Goal: Contribute content: Contribute content

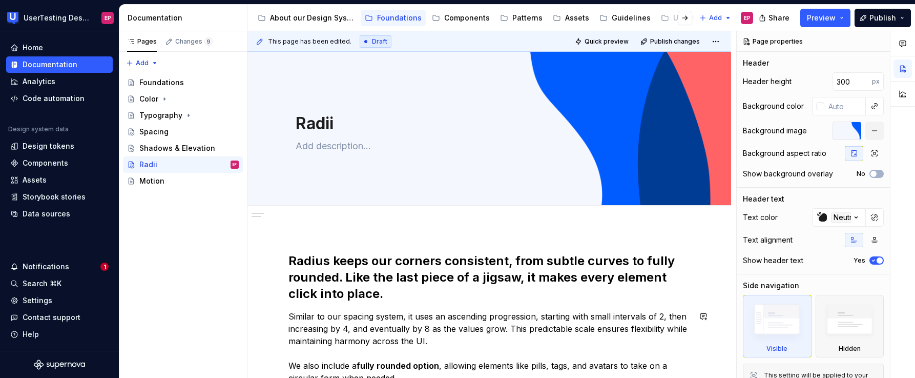
scroll to position [174, 0]
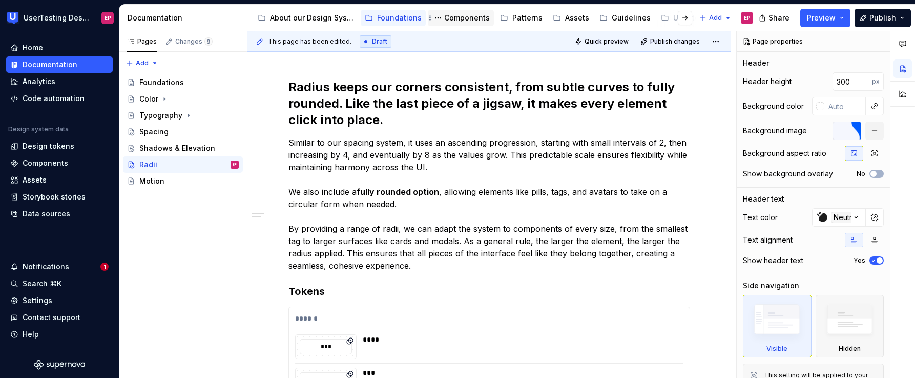
click at [471, 19] on div "Components" at bounding box center [467, 18] width 46 height 10
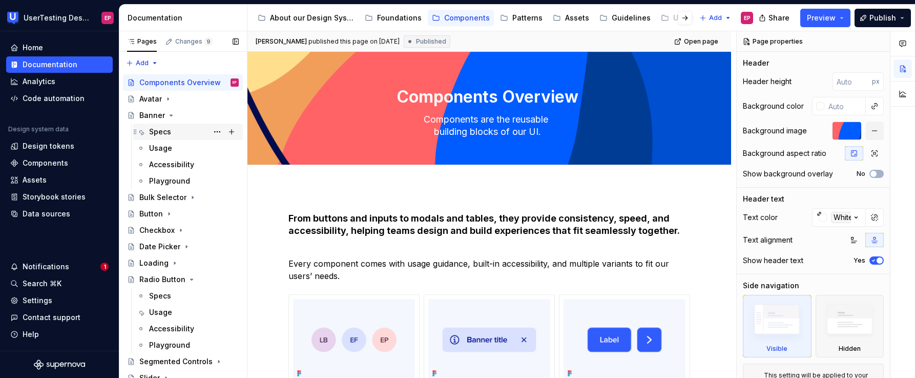
click at [183, 136] on div "Specs" at bounding box center [194, 132] width 90 height 14
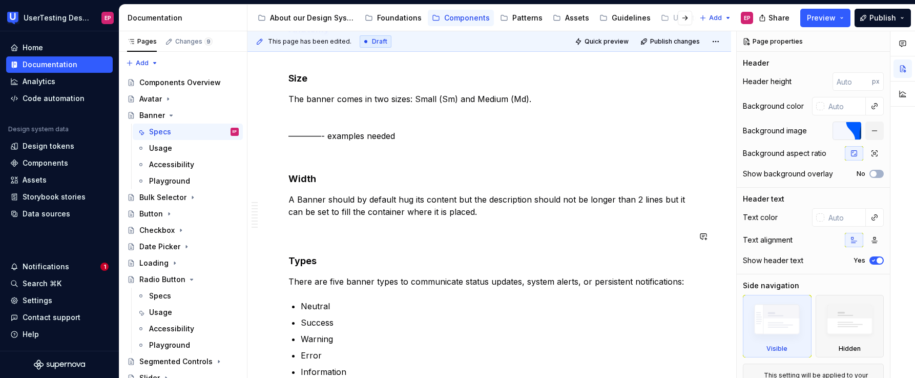
scroll to position [257, 0]
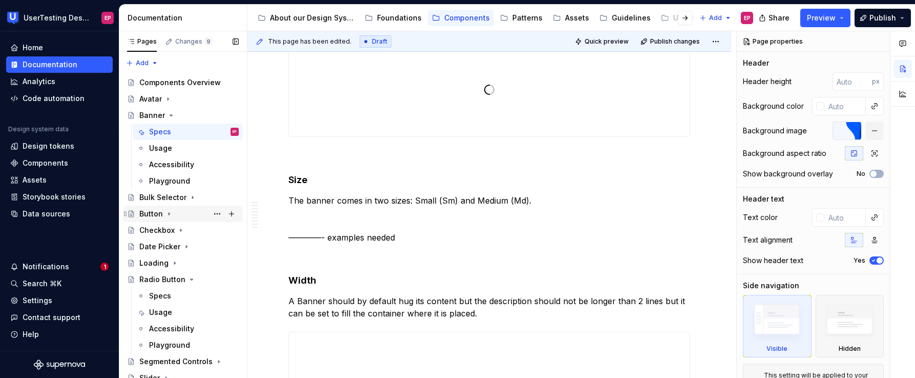
click at [161, 217] on div "Button" at bounding box center [151, 214] width 24 height 10
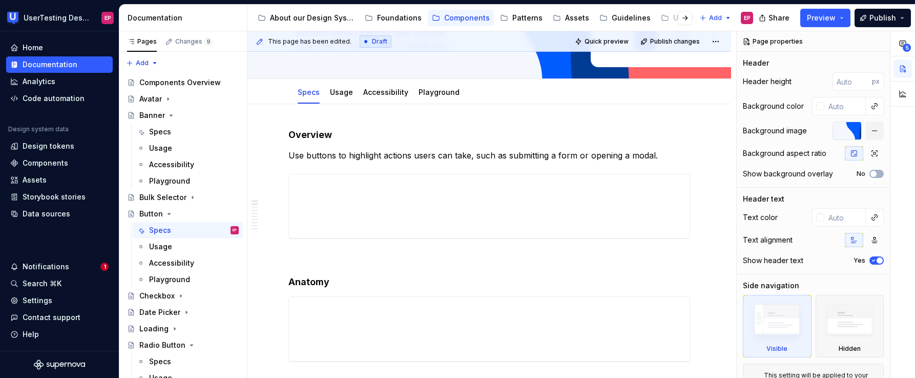
scroll to position [108, 0]
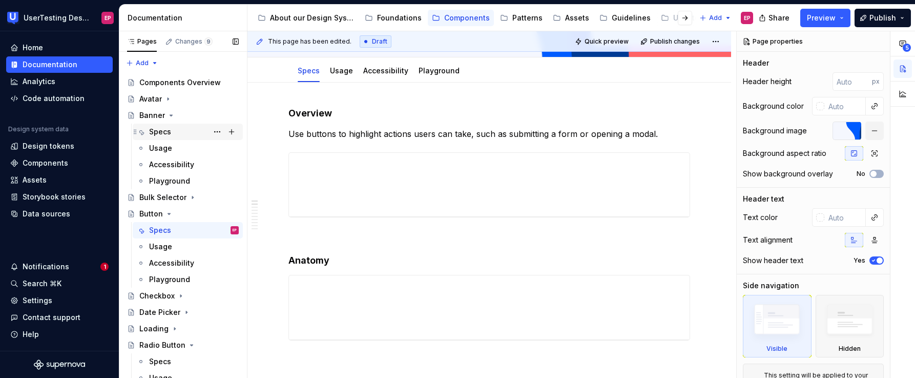
click at [174, 131] on div "Specs" at bounding box center [194, 132] width 90 height 14
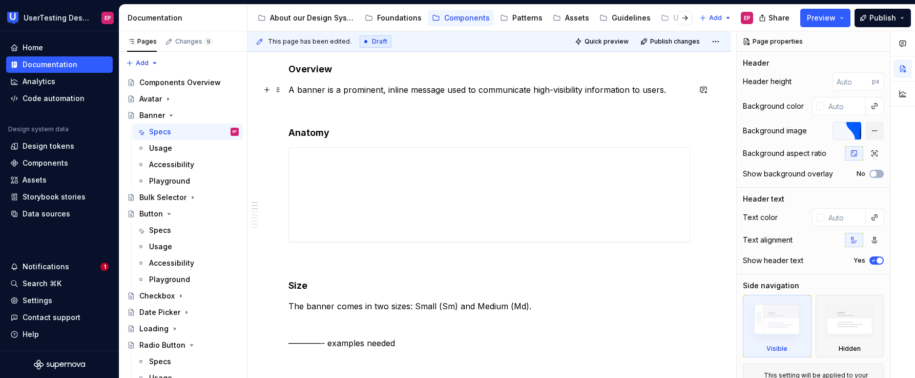
scroll to position [204, 0]
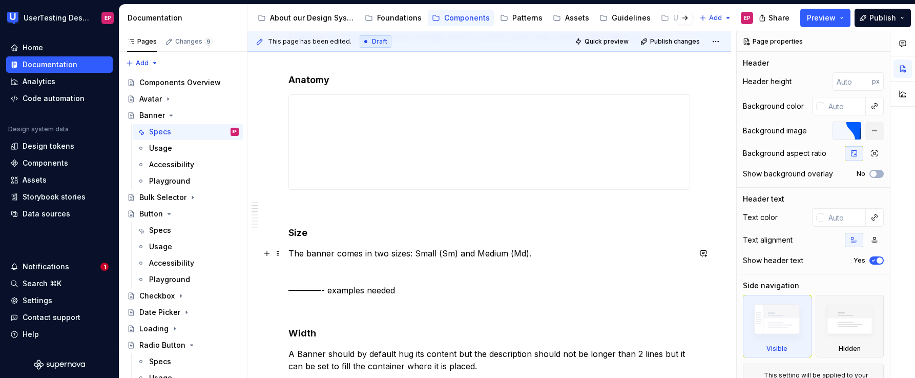
type textarea "*"
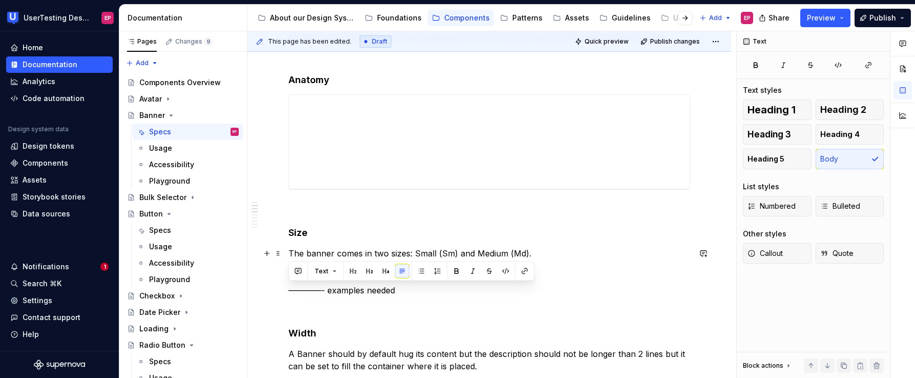
drag, startPoint x: 403, startPoint y: 291, endPoint x: 288, endPoint y: 289, distance: 114.8
click at [289, 289] on p "The banner comes in two sizes: Small (Sm) and Medium (Md). ————- examples needed" at bounding box center [490, 271] width 402 height 49
paste div
click at [415, 291] on p "The banner comes in two sizes: Small (Sm) and Medium (Md). ————- examples needed" at bounding box center [490, 271] width 402 height 49
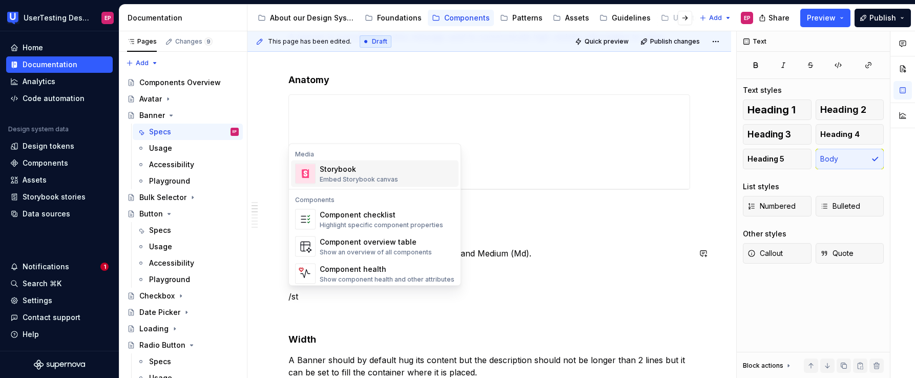
click at [397, 182] on div "Storybook Embed Storybook canvas" at bounding box center [387, 173] width 135 height 21
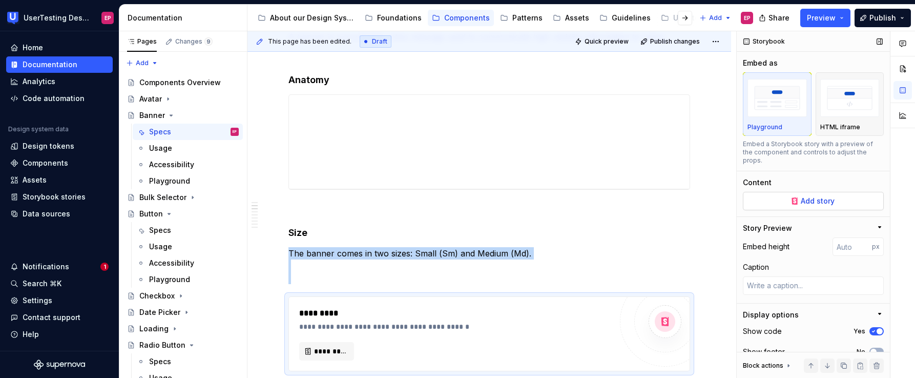
click at [787, 200] on button "Add story" at bounding box center [813, 201] width 141 height 18
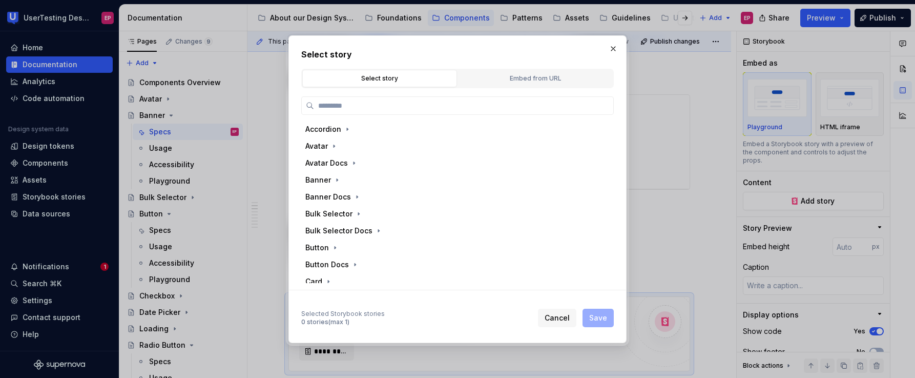
type textarea "*"
paste input "**********"
type input "**********"
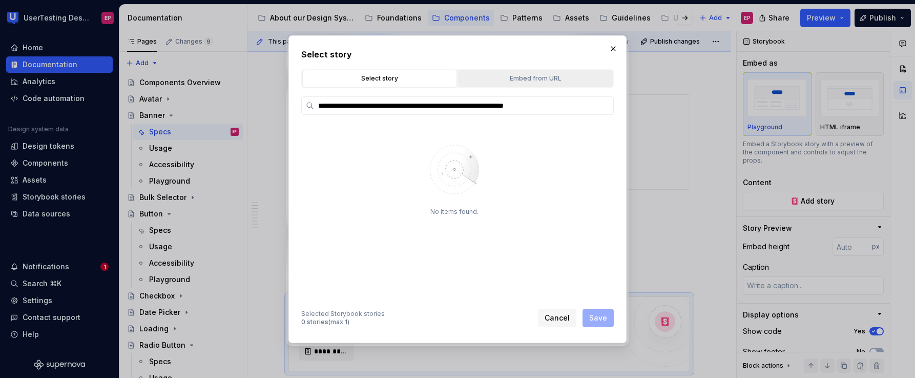
click at [505, 81] on div "Embed from URL" at bounding box center [536, 78] width 148 height 10
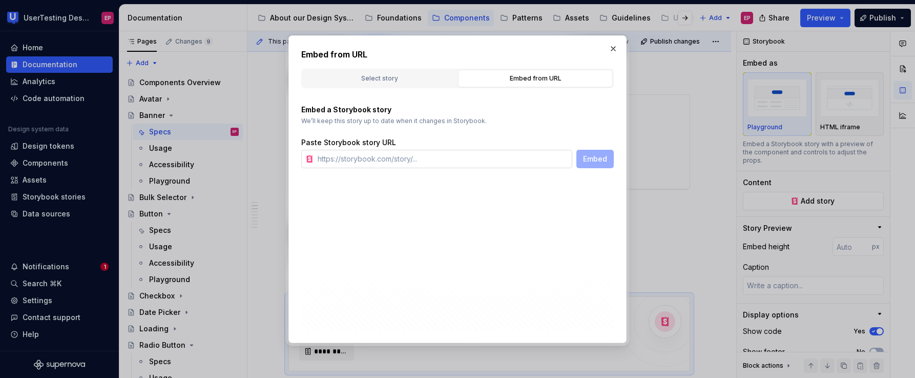
click at [420, 160] on input "text" at bounding box center [443, 159] width 259 height 18
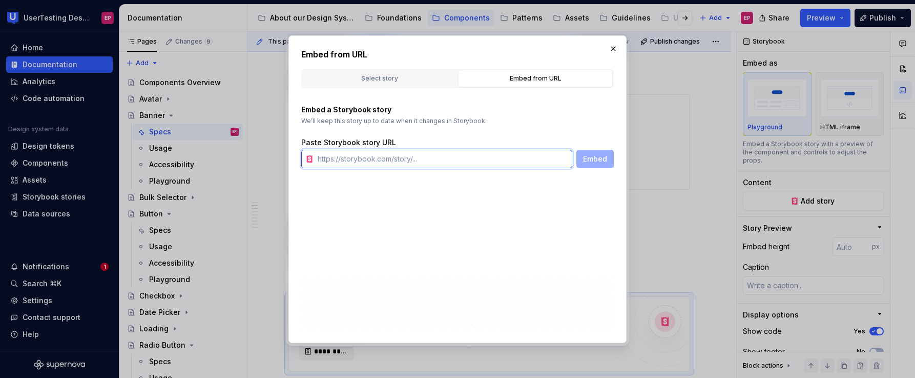
paste input "[URL][DOMAIN_NAME]"
type input "[URL][DOMAIN_NAME]"
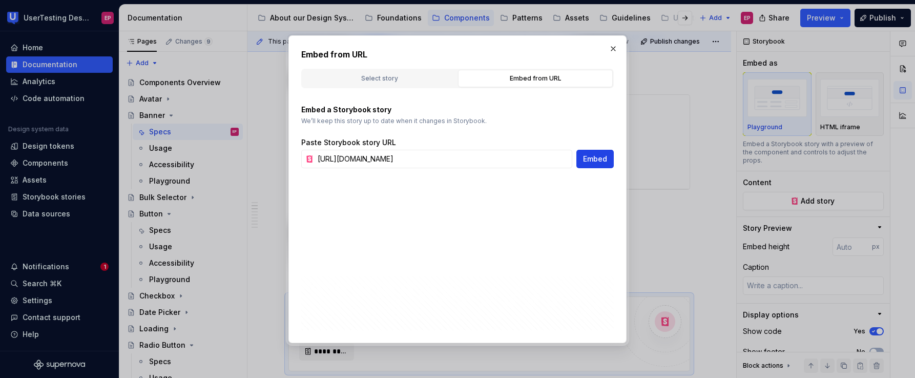
click at [601, 158] on span "Embed" at bounding box center [595, 159] width 24 height 10
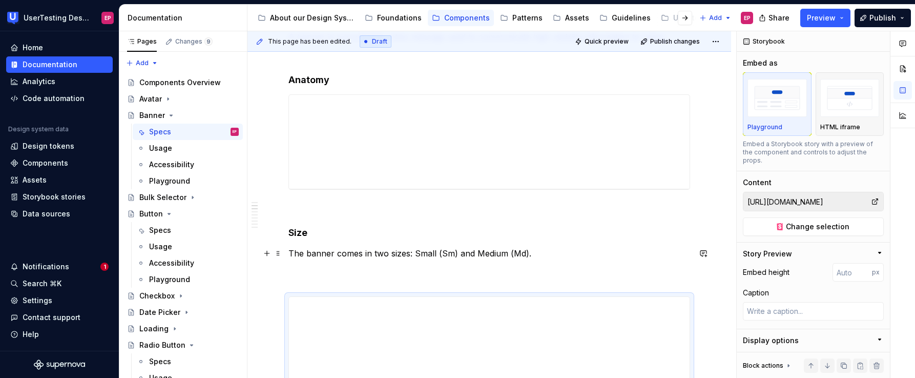
click at [370, 271] on p "The banner comes in two sizes: Small (Sm) and Medium (Md)." at bounding box center [490, 265] width 402 height 37
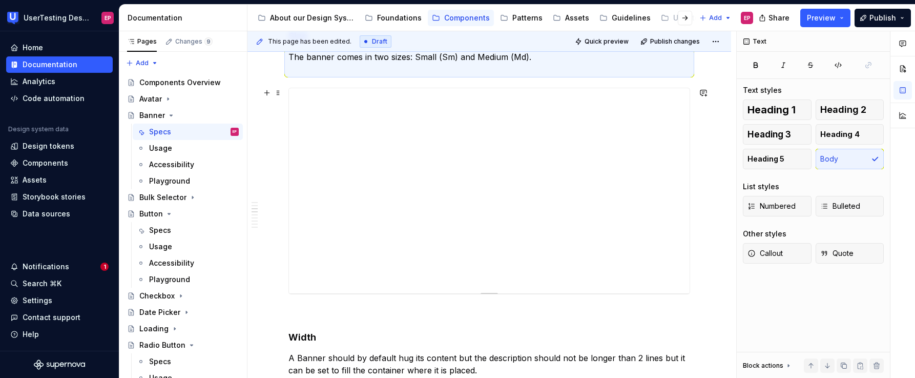
scroll to position [399, 0]
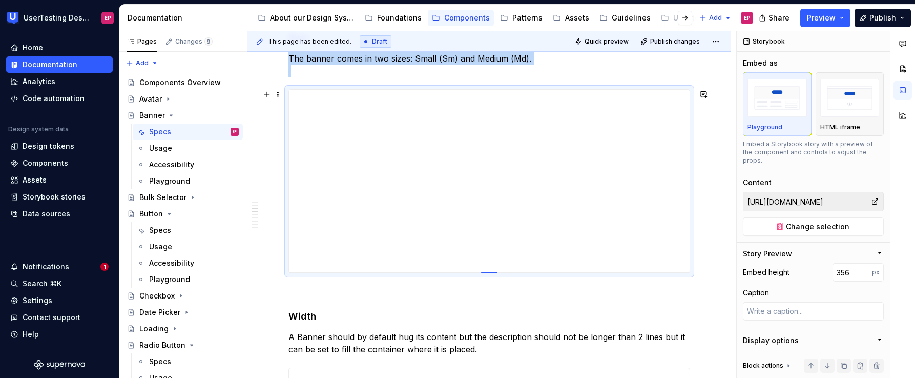
type textarea "*"
type input "353"
type textarea "*"
type input "352"
type textarea "*"
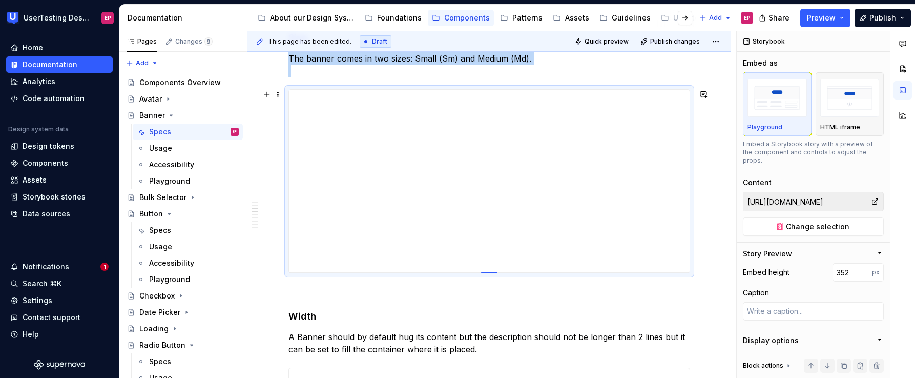
type input "349"
type textarea "*"
type input "346"
type textarea "*"
type input "341"
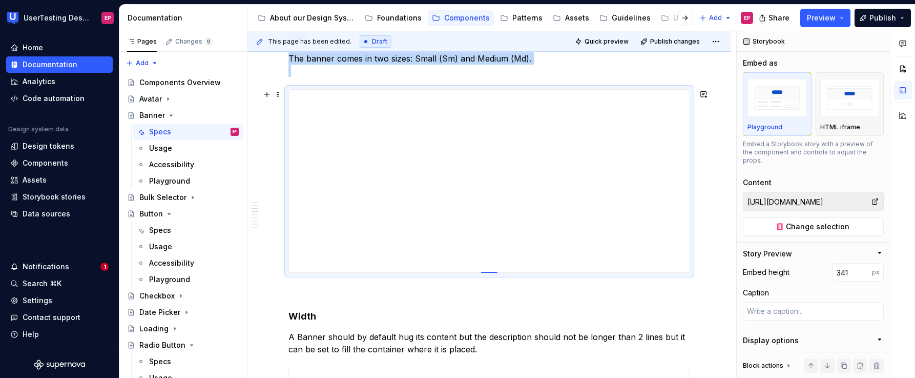
type textarea "*"
type input "338"
type textarea "*"
type input "333"
type textarea "*"
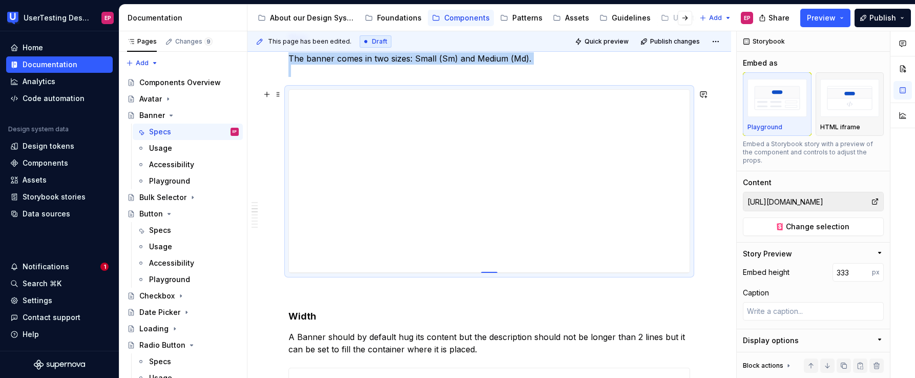
type input "327"
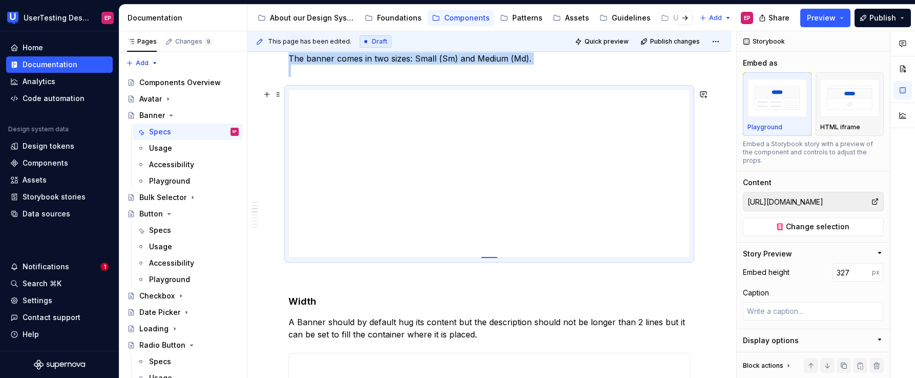
type textarea "*"
type input "321"
type textarea "*"
type input "318"
type textarea "*"
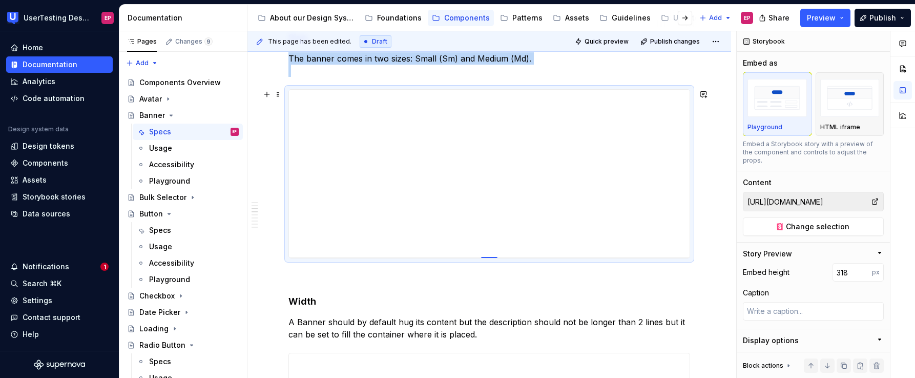
type input "315"
type textarea "*"
type input "314"
type textarea "*"
type input "313"
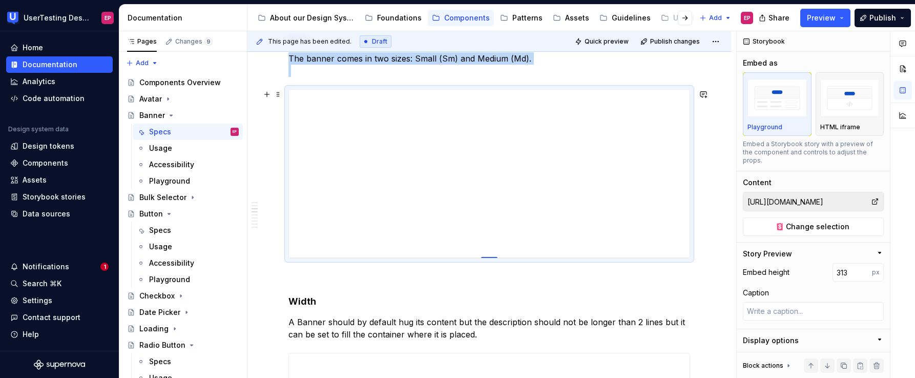
type textarea "*"
type input "311"
type textarea "*"
type input "310"
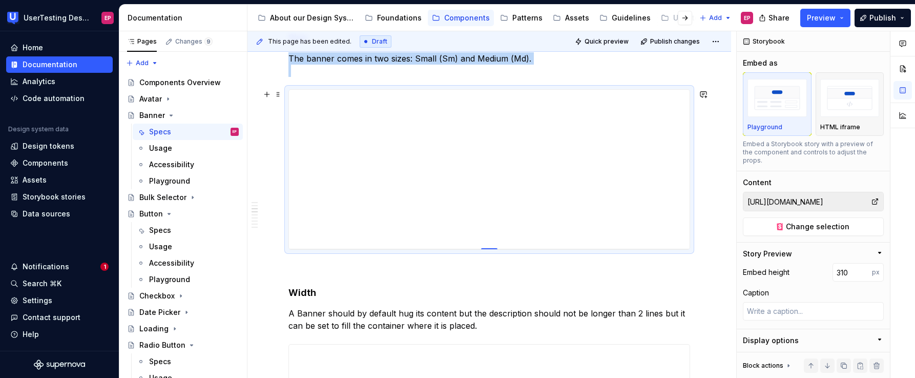
type textarea "*"
type input "306"
type textarea "*"
type input "304"
type textarea "*"
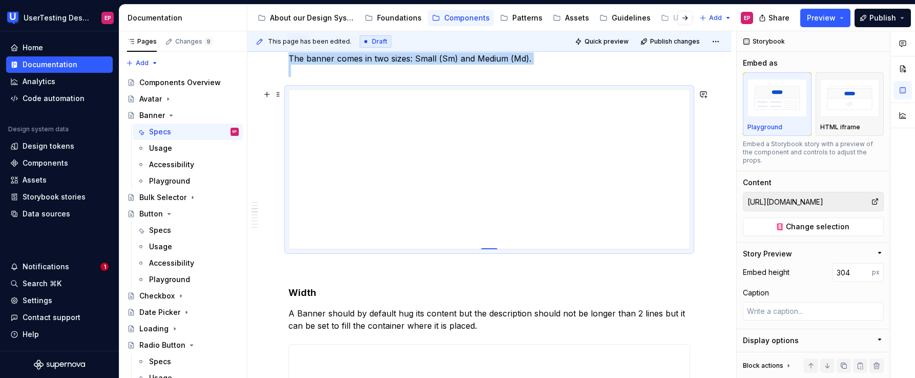
type input "299"
type textarea "*"
type input "296"
type textarea "*"
type input "292"
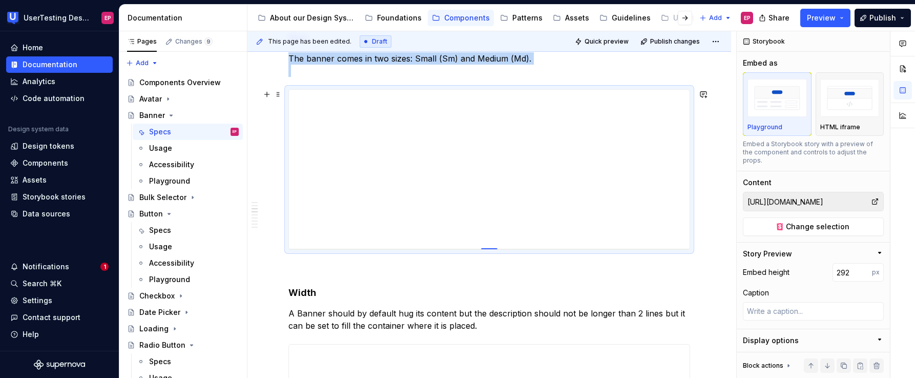
type textarea "*"
type input "290"
type textarea "*"
type input "288"
type textarea "*"
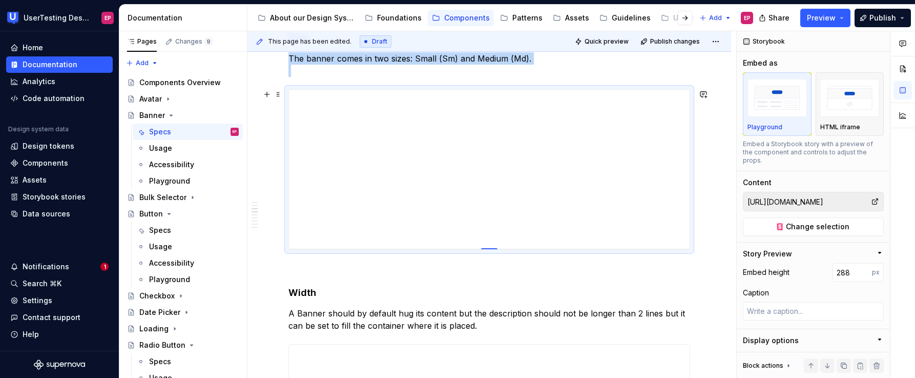
type input "286"
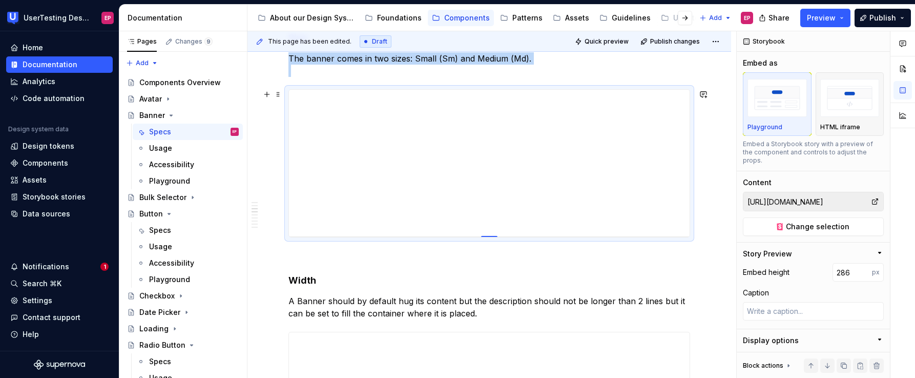
type textarea "*"
type input "285"
type textarea "*"
type input "282"
type textarea "*"
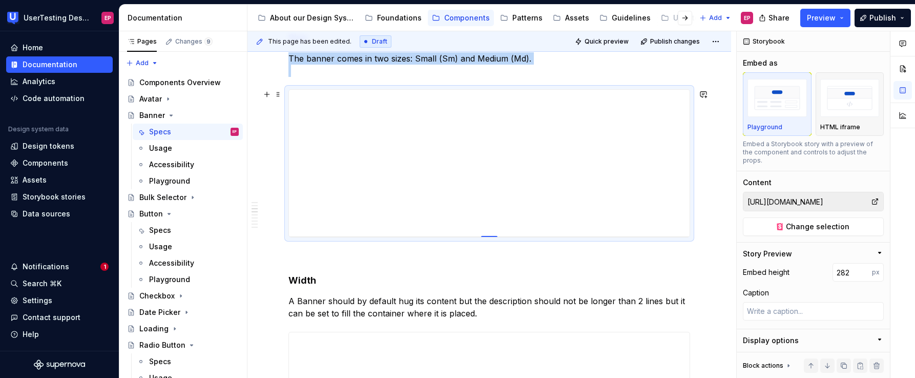
type input "280"
type textarea "*"
type input "279"
type textarea "*"
type input "277"
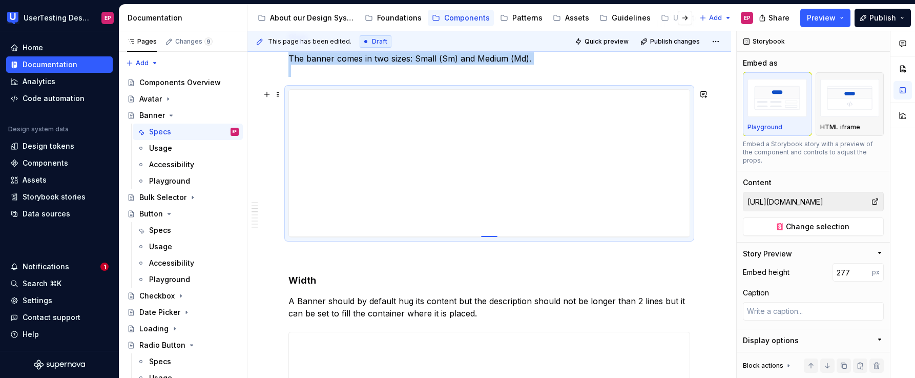
type textarea "*"
type input "276"
type textarea "*"
type input "274"
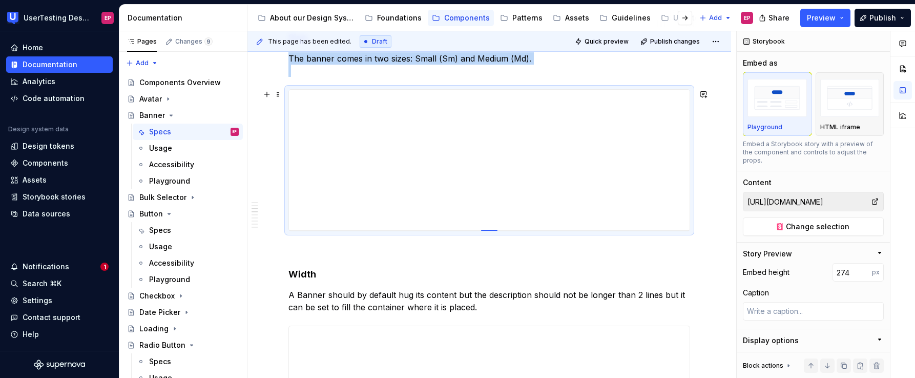
type textarea "*"
type input "273"
type textarea "*"
type input "274"
type textarea "*"
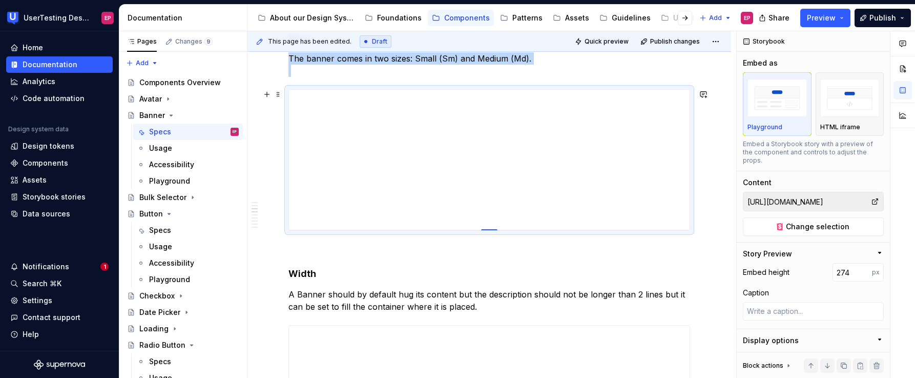
type input "275"
type textarea "*"
type input "276"
type textarea "*"
type input "277"
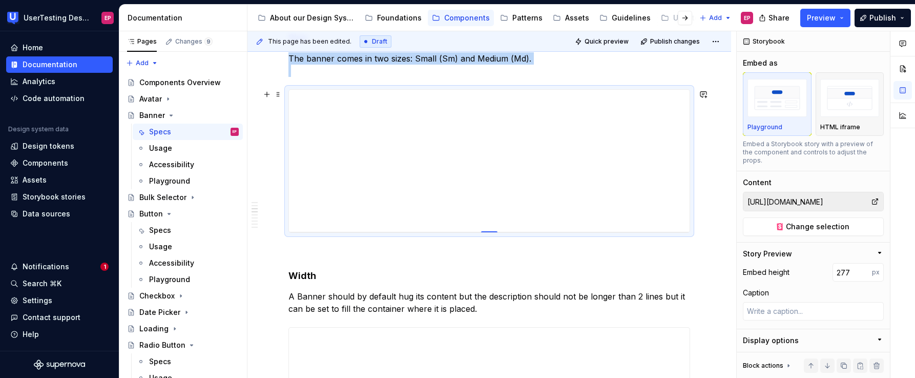
drag, startPoint x: 489, startPoint y: 295, endPoint x: 479, endPoint y: 232, distance: 63.9
click at [171, 114] on icon "Page tree" at bounding box center [171, 115] width 8 height 8
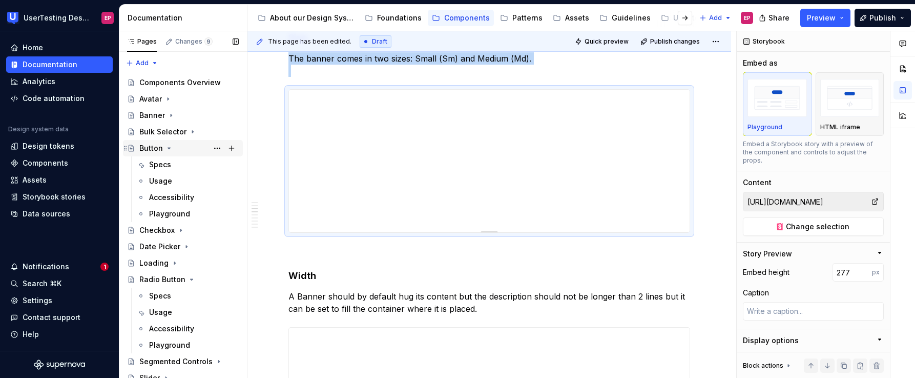
click at [152, 150] on div "Button" at bounding box center [151, 148] width 24 height 10
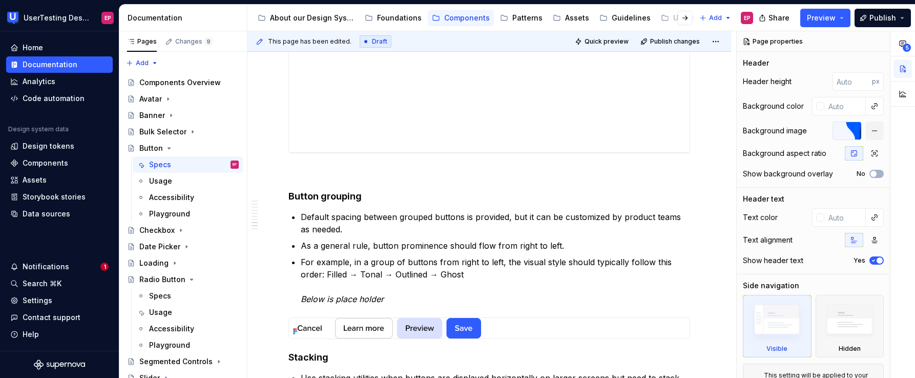
scroll to position [1276, 0]
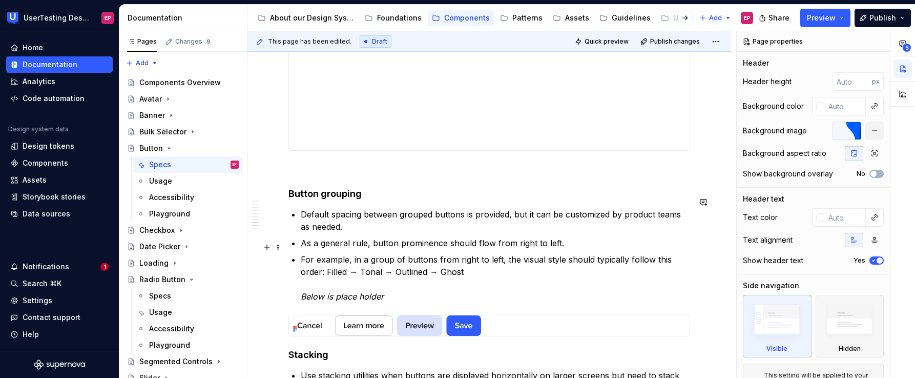
type textarea "*"
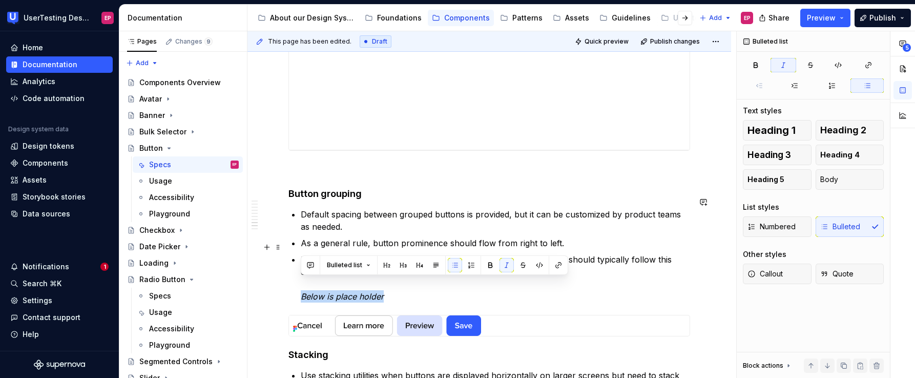
drag, startPoint x: 403, startPoint y: 282, endPoint x: 299, endPoint y: 284, distance: 104.1
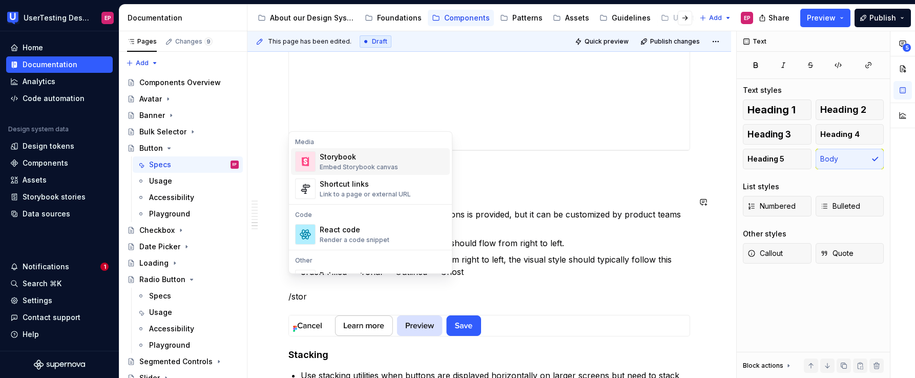
click at [345, 170] on div "Embed Storybook canvas" at bounding box center [359, 167] width 78 height 8
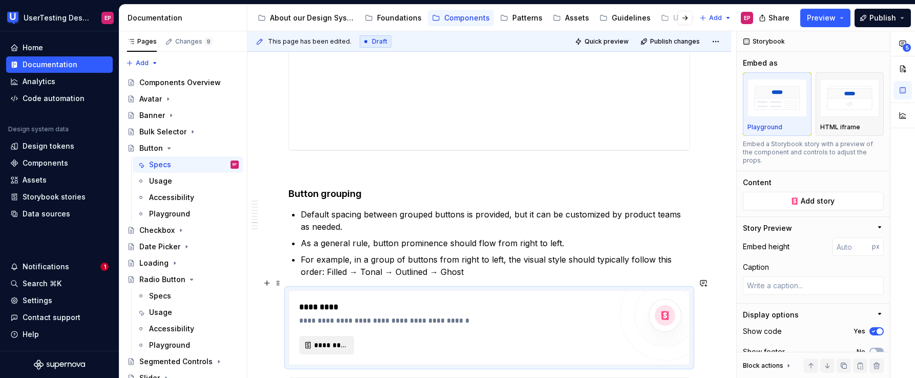
click at [337, 340] on span "*********" at bounding box center [330, 345] width 33 height 10
type textarea "*"
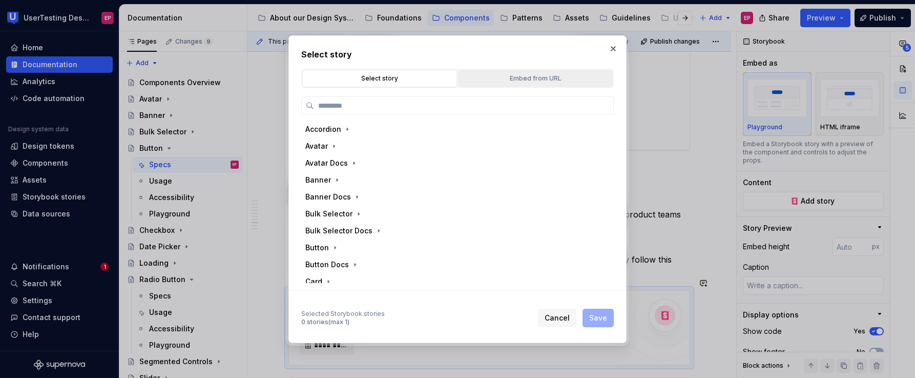
click at [501, 81] on div "Embed from URL" at bounding box center [536, 78] width 148 height 10
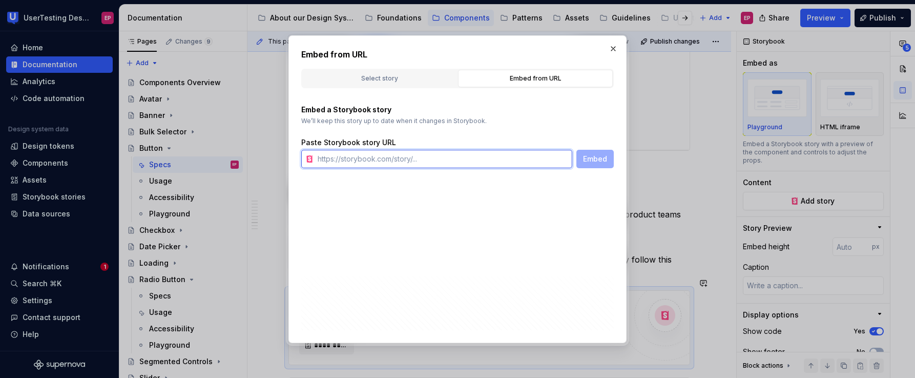
click at [413, 157] on input "text" at bounding box center [443, 159] width 259 height 18
paste input "[URL][DOMAIN_NAME]"
type input "[URL][DOMAIN_NAME]"
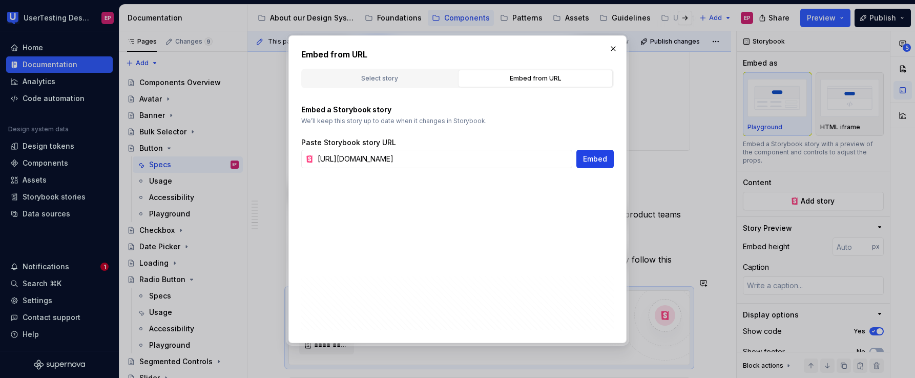
click at [586, 159] on span "Embed" at bounding box center [595, 159] width 24 height 10
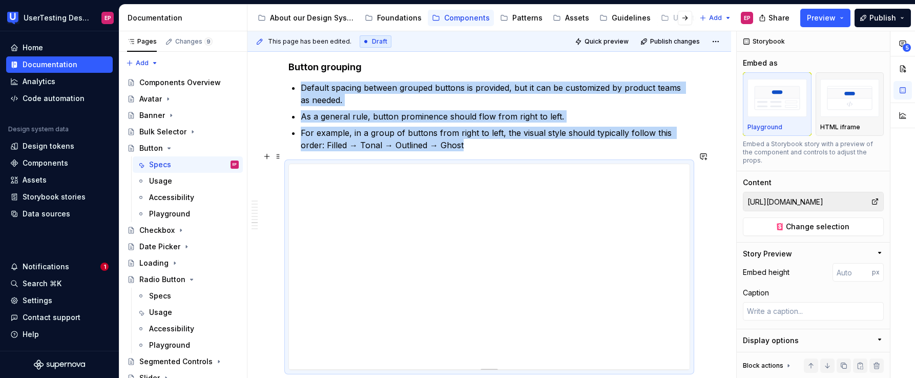
scroll to position [1410, 0]
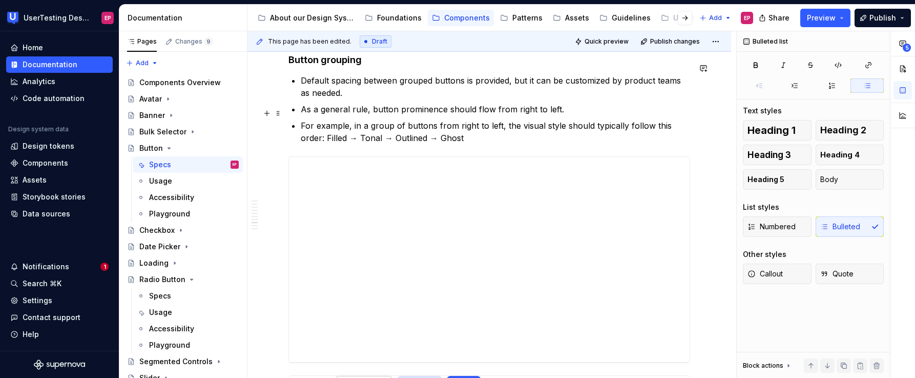
click at [491, 129] on p "For example, in a group of buttons from right to left, the visual style should …" at bounding box center [496, 131] width 390 height 25
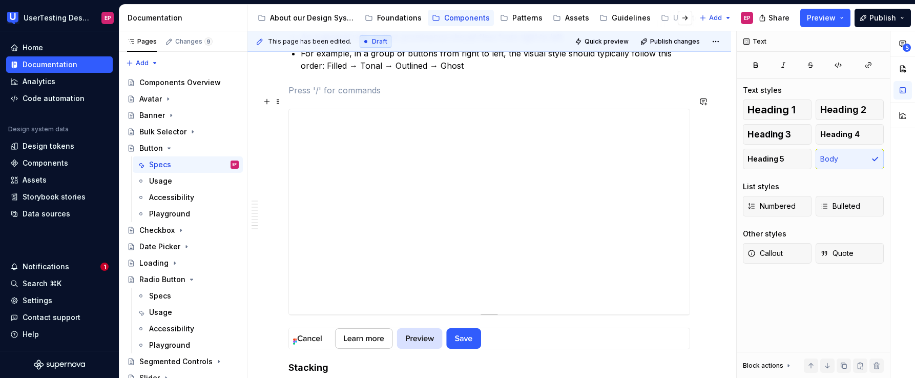
scroll to position [1514, 0]
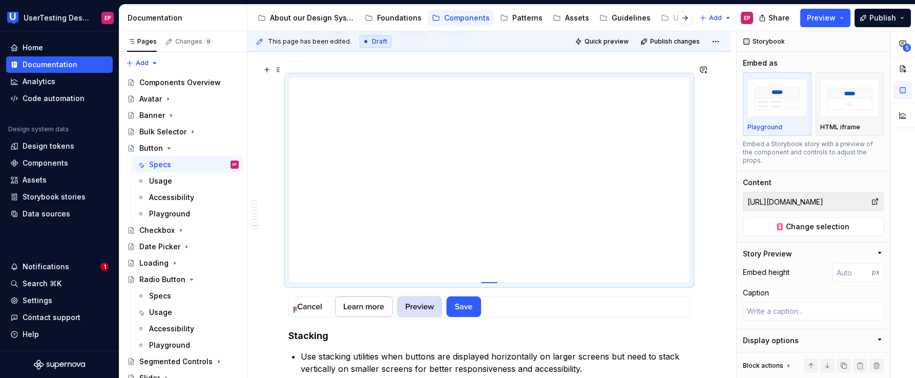
type textarea "*"
type input "397"
type textarea "*"
type input "383"
type textarea "*"
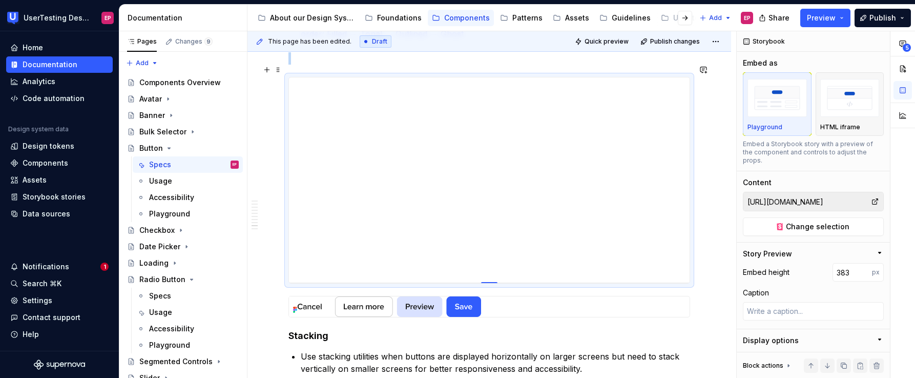
type input "371"
type textarea "*"
type input "359"
type textarea "*"
type input "344"
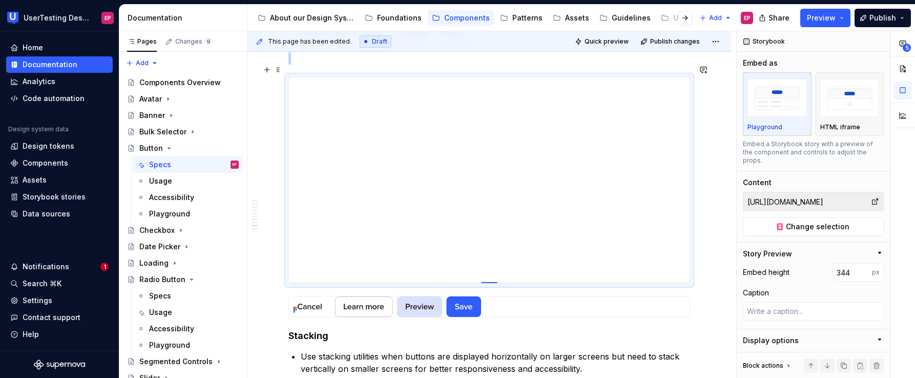
type textarea "*"
type input "336"
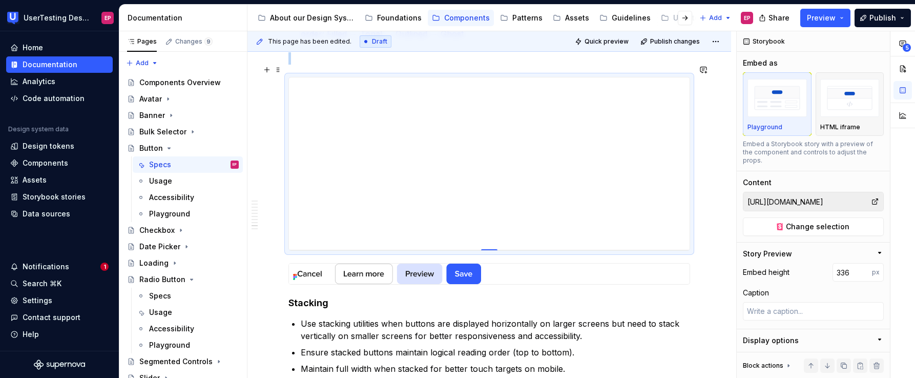
type textarea "*"
type input "324"
type textarea "*"
type input "317"
type textarea "*"
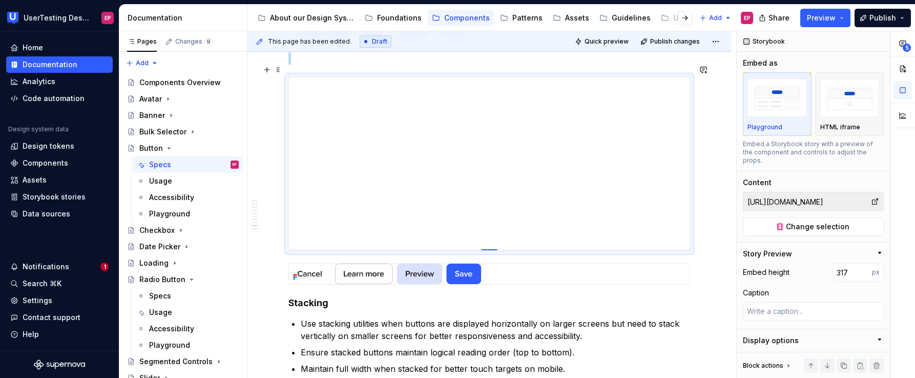
type input "307"
type textarea "*"
type input "301"
type textarea "*"
type input "298"
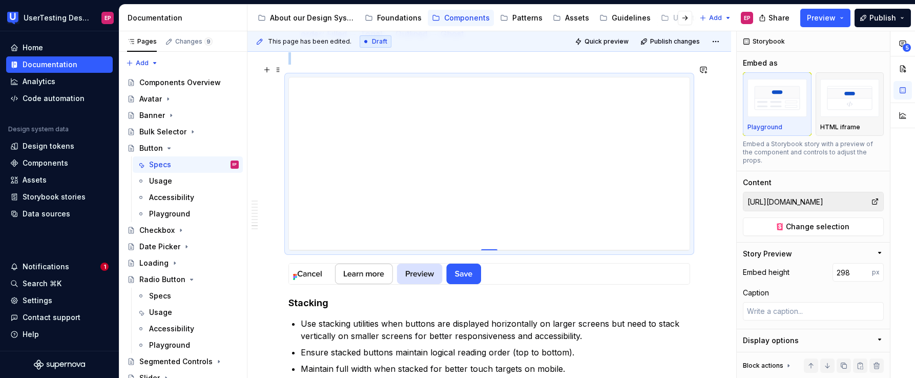
type textarea "*"
type input "294"
type textarea "*"
type input "285"
type textarea "*"
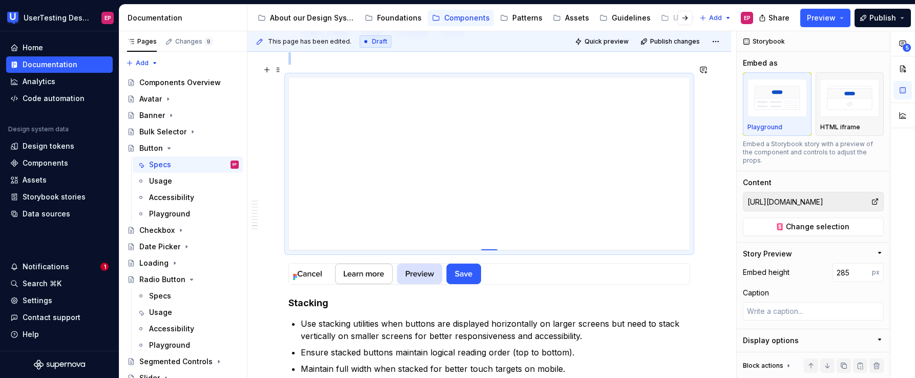
type input "267"
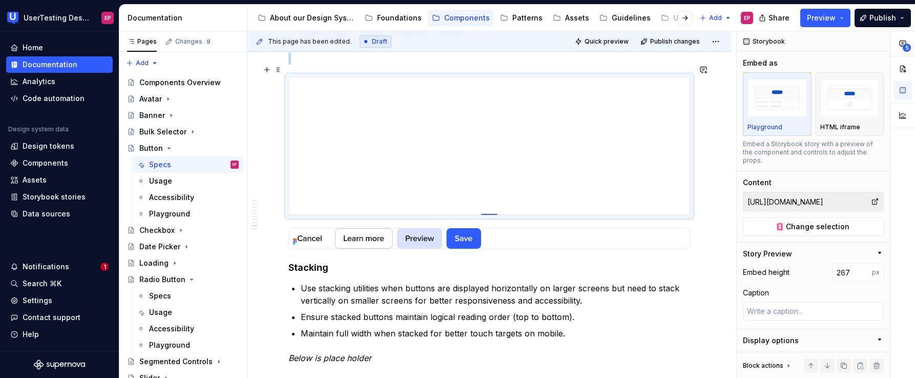
type textarea "*"
type input "247"
type textarea "*"
type input "223"
type textarea "*"
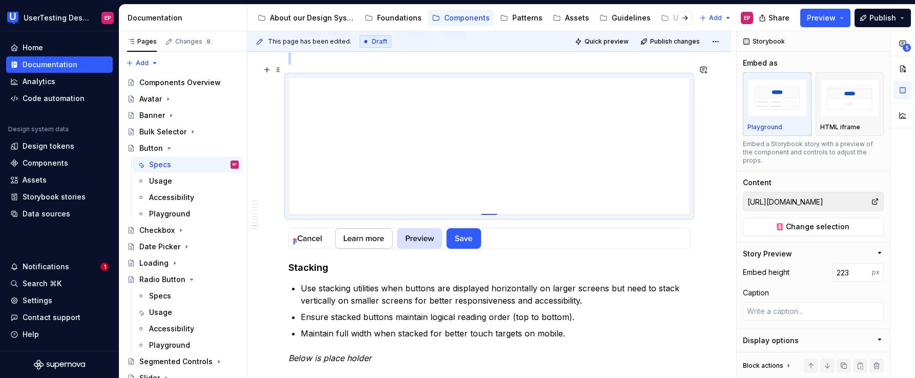
type input "208"
type textarea "*"
type input "198"
type textarea "*"
type input "191"
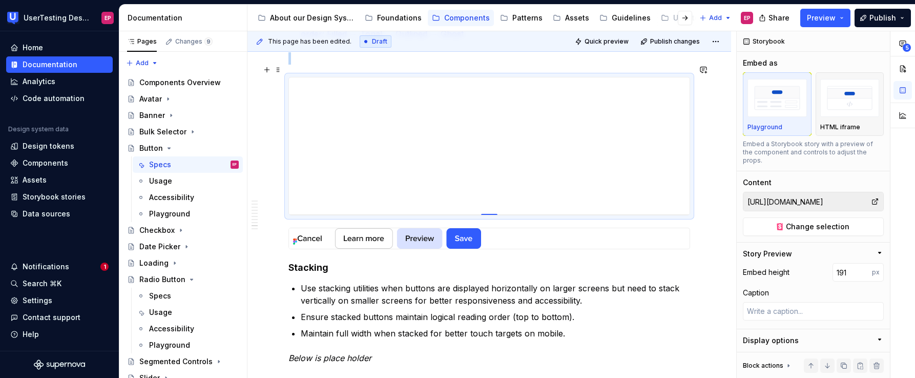
type textarea "*"
type input "179"
type textarea "*"
type input "167"
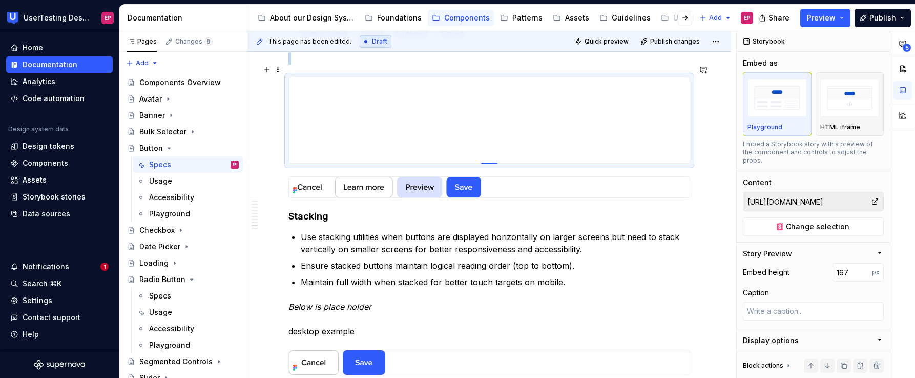
type textarea "*"
type input "154"
type textarea "*"
type input "147"
type textarea "*"
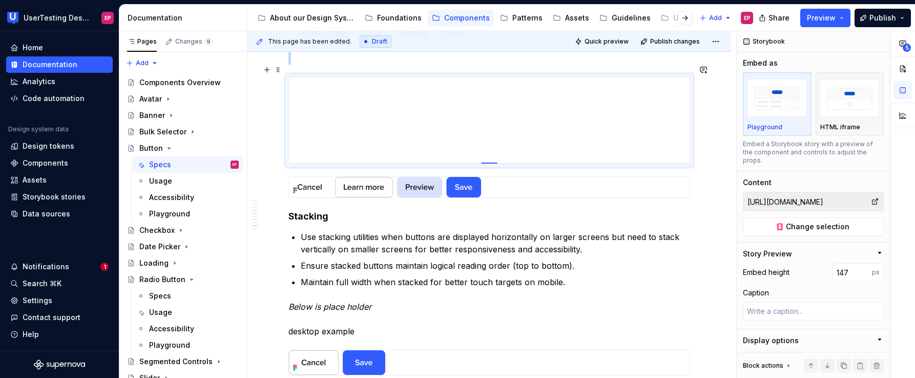
type input "145"
type textarea "*"
type input "143"
type textarea "*"
type input "141"
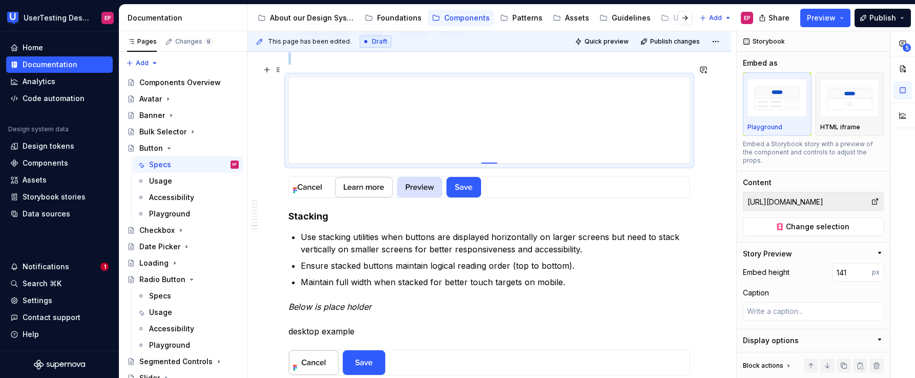
type textarea "*"
type input "133"
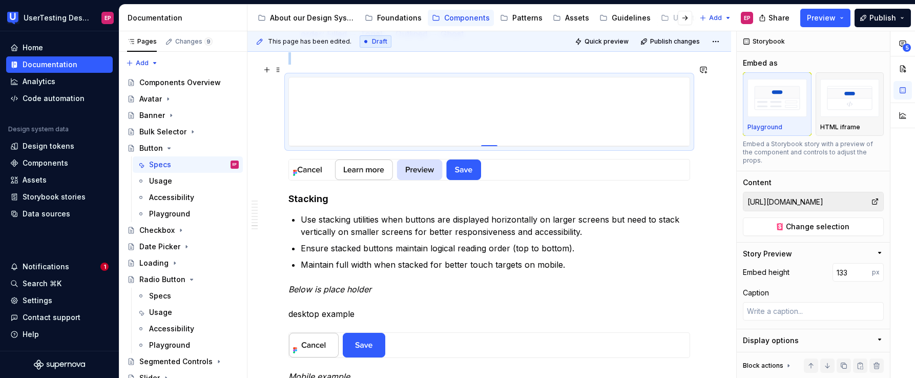
type textarea "*"
type input "125"
type textarea "*"
type input "123"
type textarea "*"
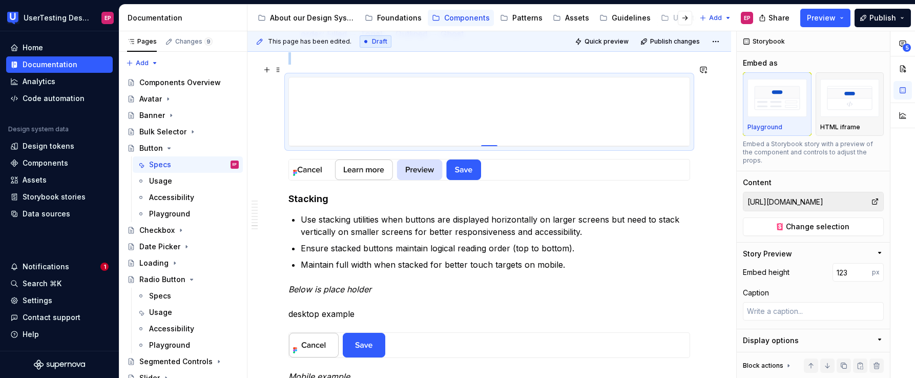
type input "121"
type textarea "*"
type input "120"
type textarea "*"
type input "119"
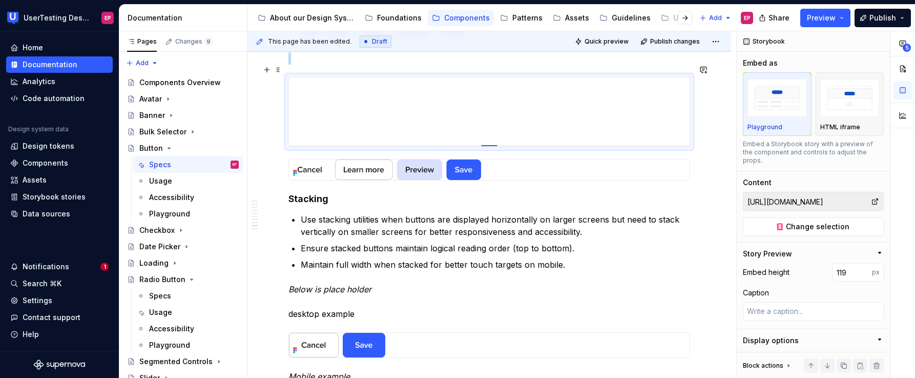
type textarea "*"
type input "118"
type textarea "*"
type input "117"
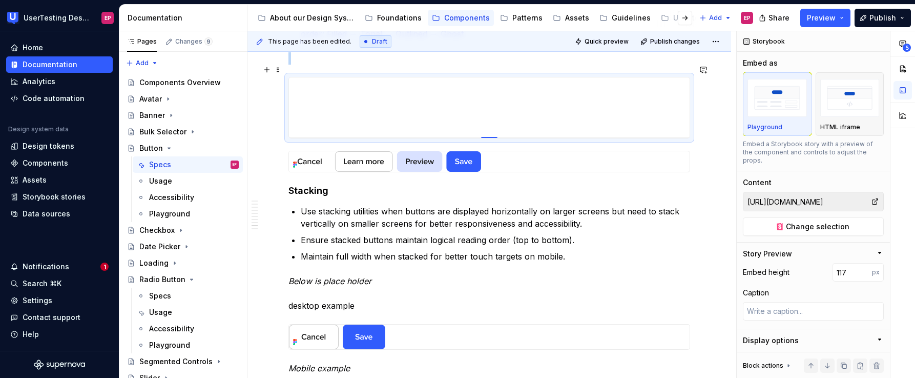
type textarea "*"
type input "116"
drag, startPoint x: 492, startPoint y: 270, endPoint x: 480, endPoint y: 125, distance: 145.5
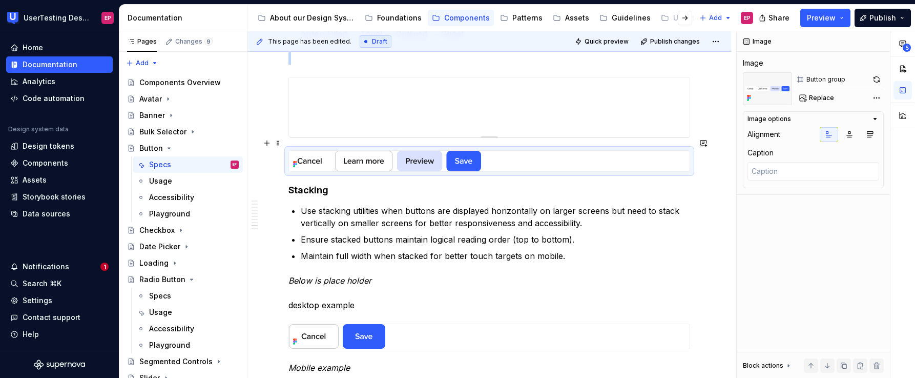
click at [438, 156] on img at bounding box center [385, 161] width 192 height 21
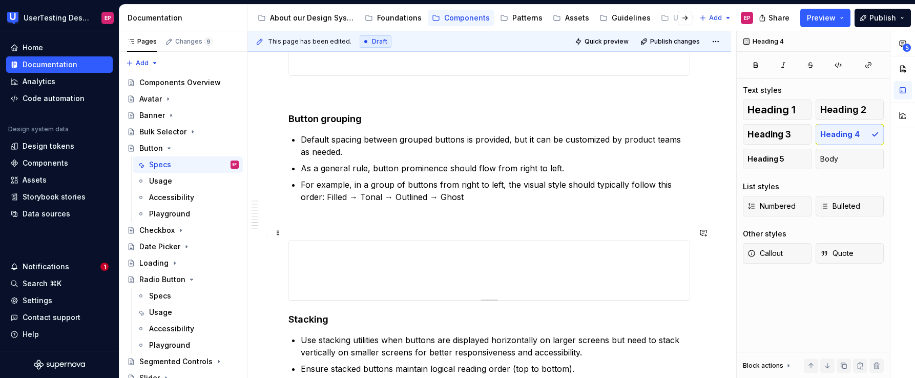
scroll to position [1342, 0]
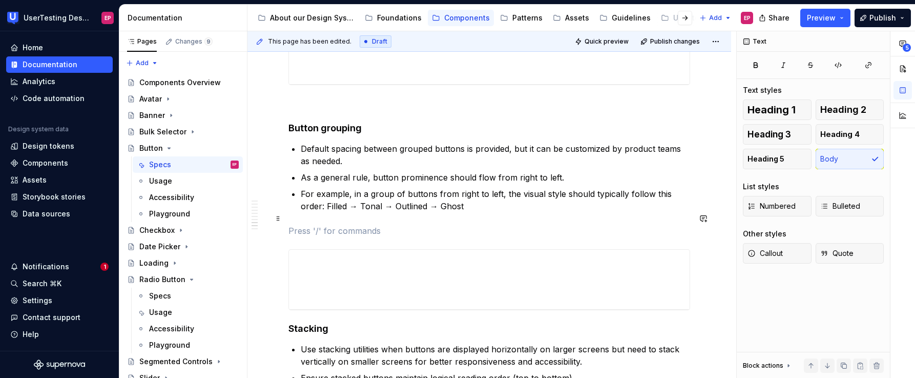
click at [417, 224] on p at bounding box center [490, 230] width 402 height 12
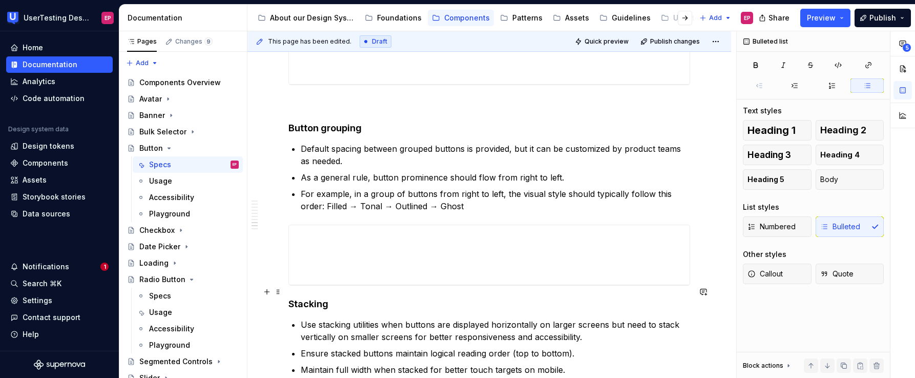
click at [290, 298] on h4 "Stacking" at bounding box center [490, 304] width 402 height 12
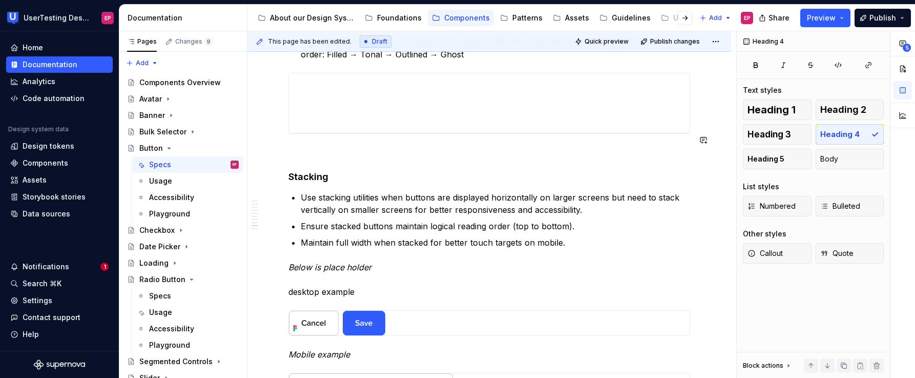
scroll to position [1503, 0]
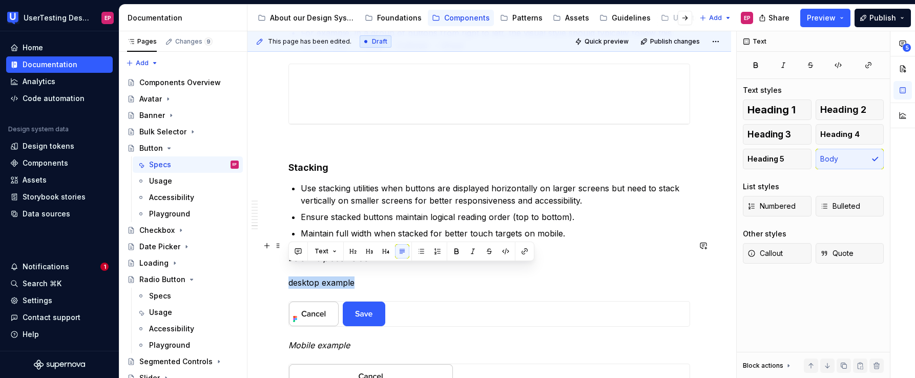
drag, startPoint x: 360, startPoint y: 271, endPoint x: 288, endPoint y: 271, distance: 71.8
click at [289, 271] on p "Below is place holder desktop example" at bounding box center [490, 270] width 402 height 37
click at [381, 251] on button "button" at bounding box center [386, 251] width 14 height 14
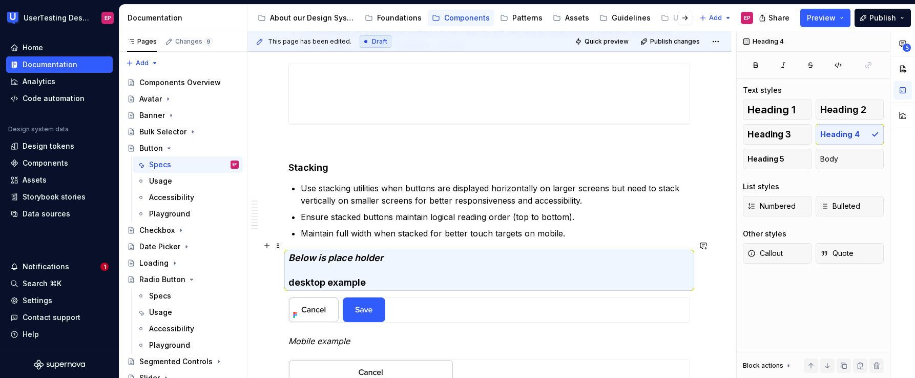
click at [378, 252] on h4 "Below is place holder desktop example" at bounding box center [490, 270] width 402 height 37
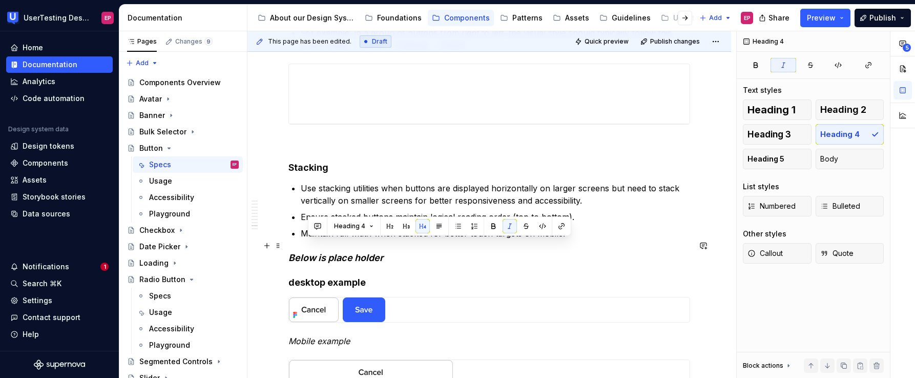
drag, startPoint x: 386, startPoint y: 249, endPoint x: 309, endPoint y: 248, distance: 77.4
click at [309, 252] on h4 "Below is place holder desktop example" at bounding box center [490, 270] width 402 height 37
click at [289, 268] on h4 "Below is place holder desktop example" at bounding box center [490, 270] width 402 height 37
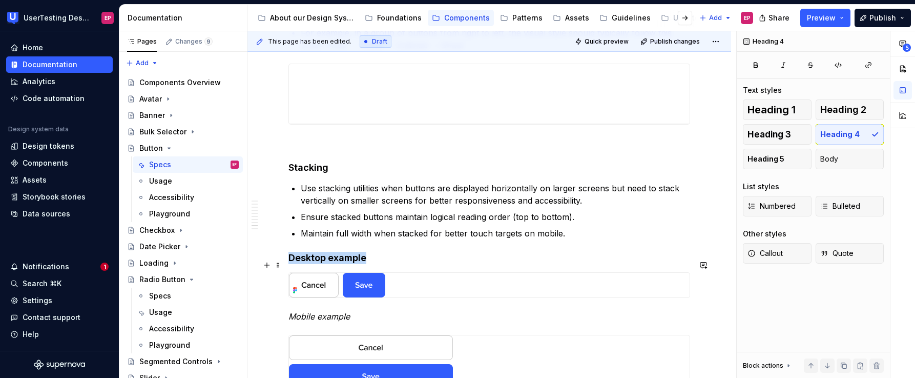
click at [396, 282] on img at bounding box center [371, 285] width 164 height 25
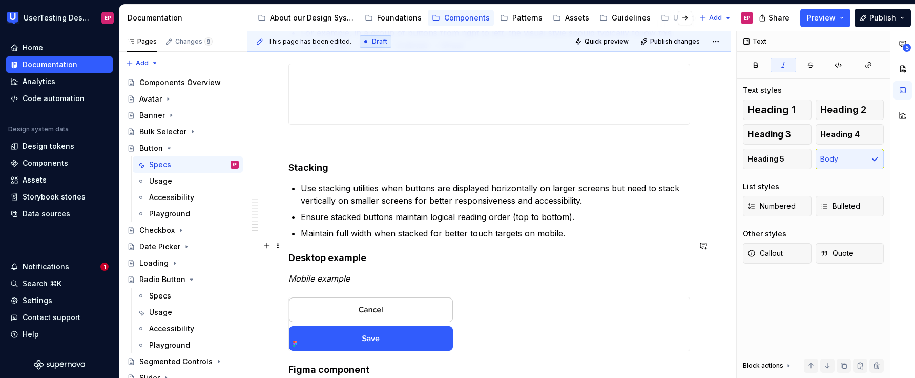
click at [399, 252] on h4 "Desktop example" at bounding box center [490, 258] width 402 height 12
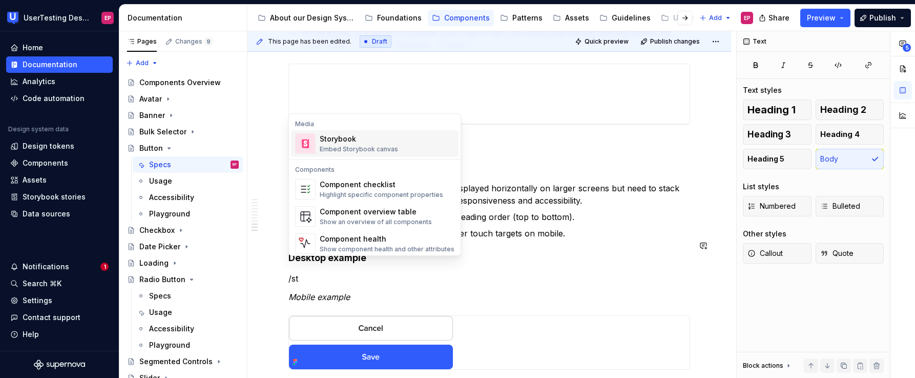
click at [407, 147] on div "Storybook Embed Storybook canvas" at bounding box center [387, 143] width 135 height 21
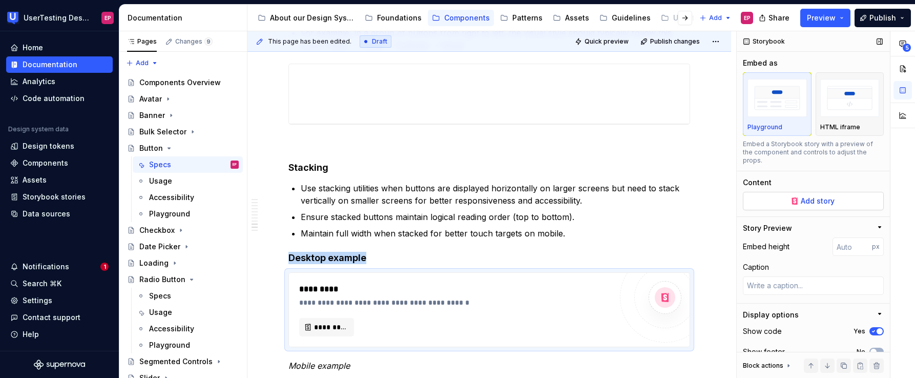
click at [849, 200] on button "Add story" at bounding box center [813, 201] width 141 height 18
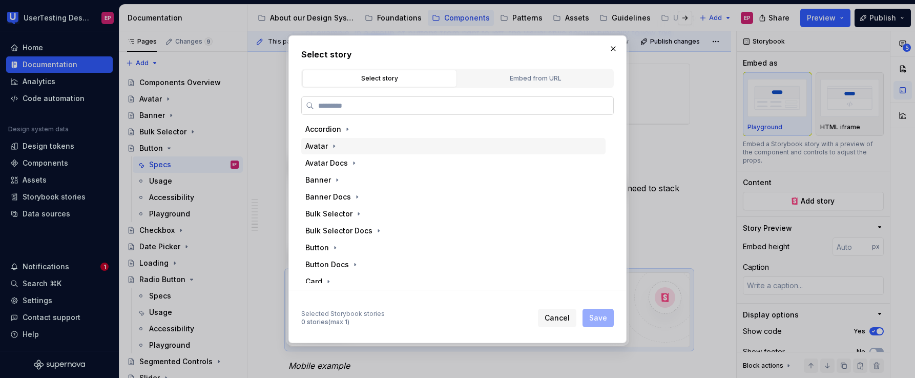
type textarea "*"
click at [542, 81] on div "Embed from URL" at bounding box center [536, 78] width 148 height 10
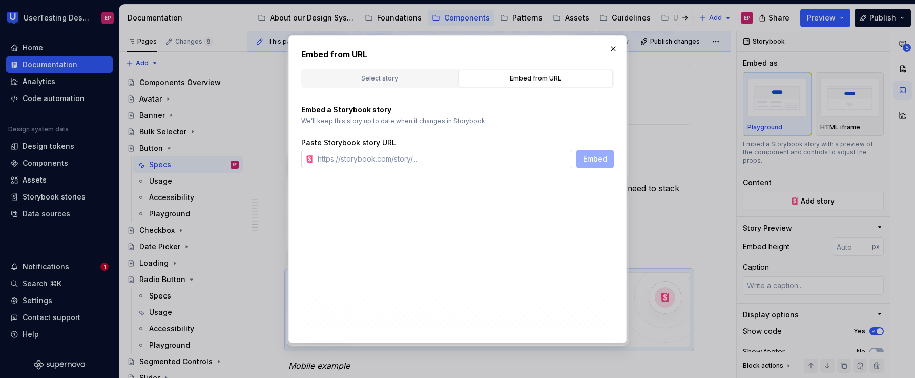
click at [389, 158] on input "text" at bounding box center [443, 159] width 259 height 18
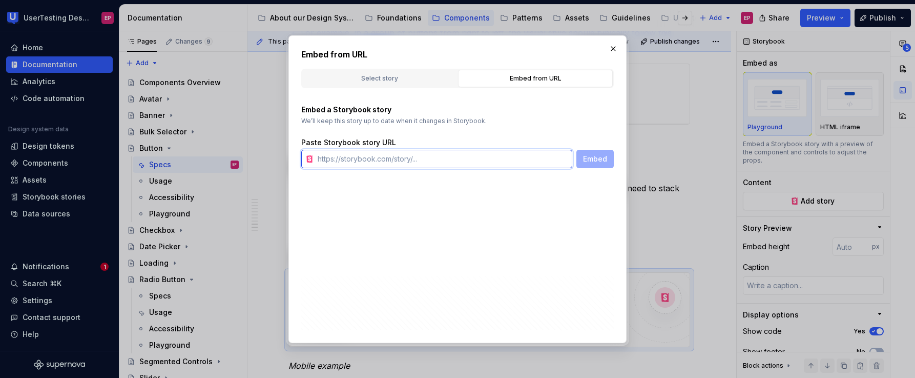
paste input "[URL][DOMAIN_NAME]"
type input "[URL][DOMAIN_NAME]"
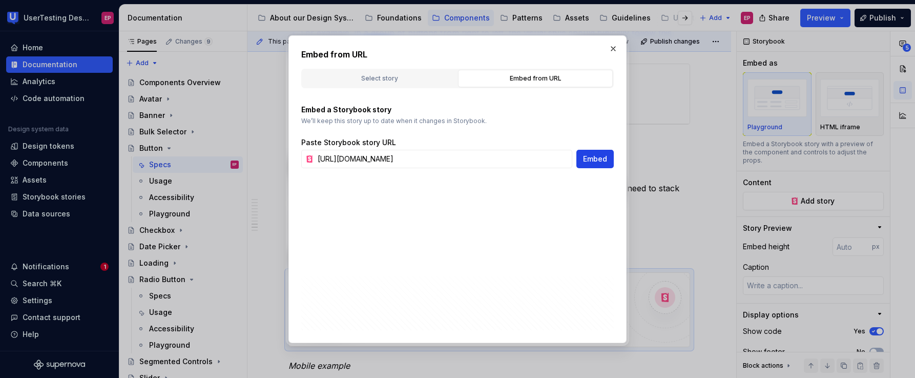
scroll to position [0, 0]
click at [596, 159] on span "Embed" at bounding box center [595, 159] width 24 height 10
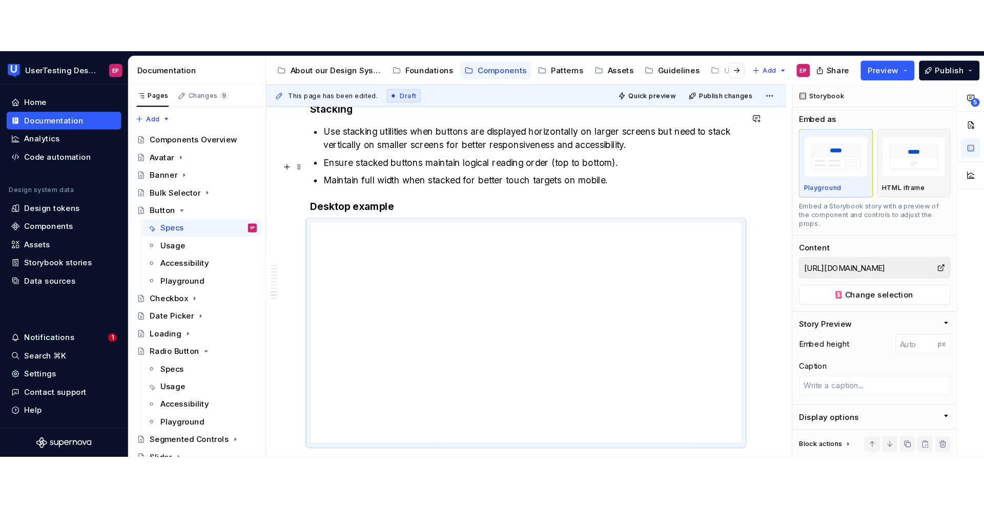
scroll to position [1626, 0]
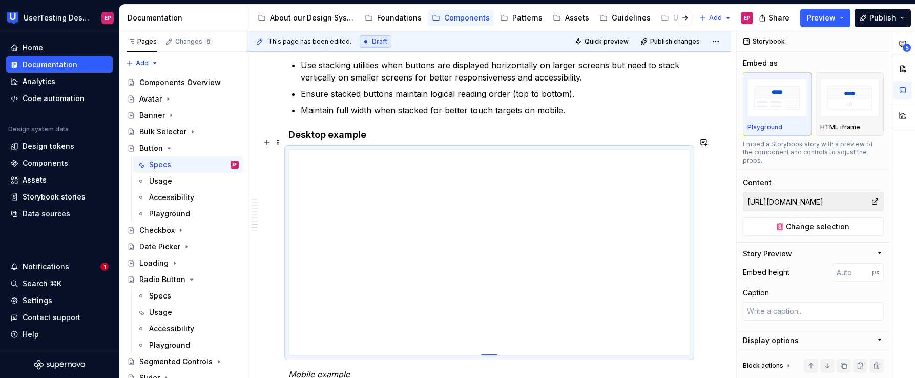
type textarea "*"
type input "398"
type textarea "*"
type input "364"
type textarea "*"
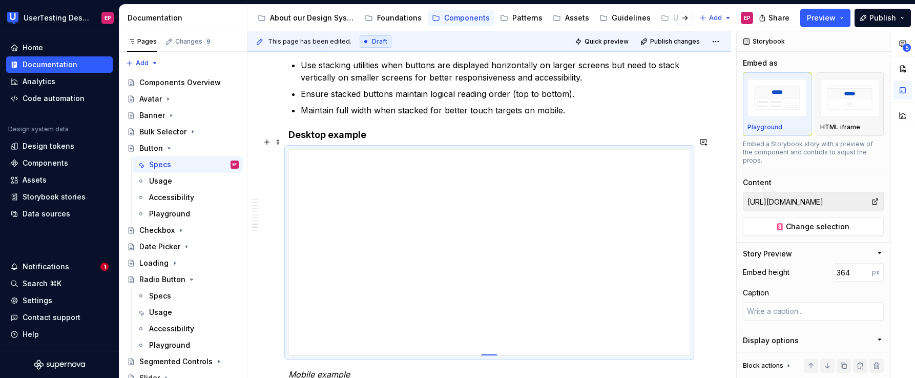
type input "341"
type textarea "*"
type input "329"
type textarea "*"
type input "315"
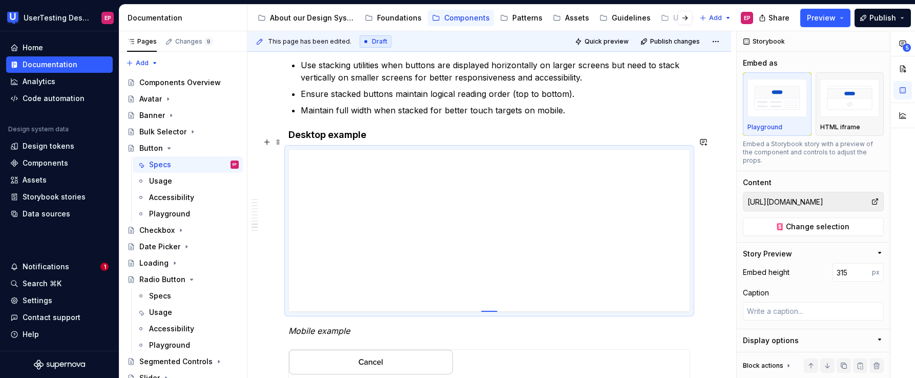
type textarea "*"
type input "304"
type textarea "*"
type input "298"
type textarea "*"
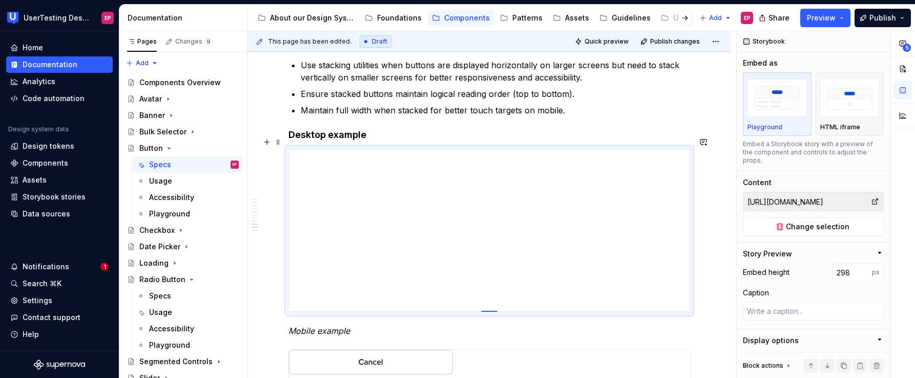
type input "294"
type textarea "*"
type input "285"
type textarea "*"
type input "275"
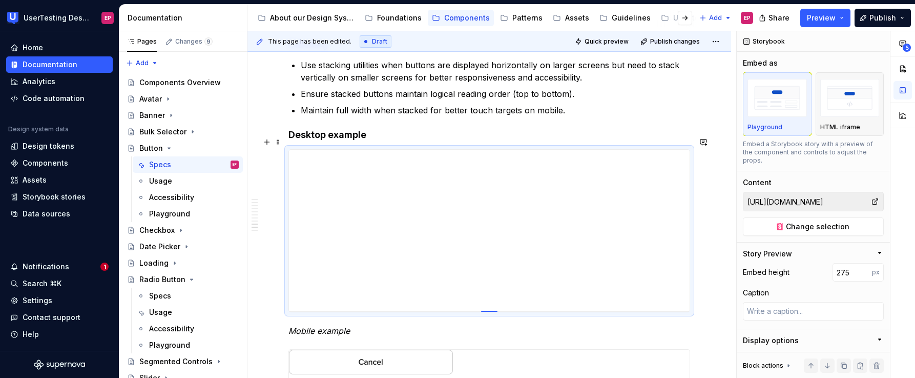
type textarea "*"
type input "270"
type textarea "*"
type input "257"
type textarea "*"
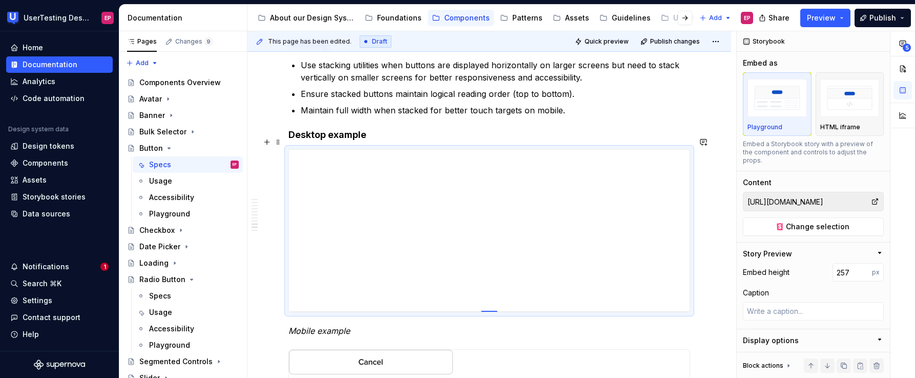
type input "240"
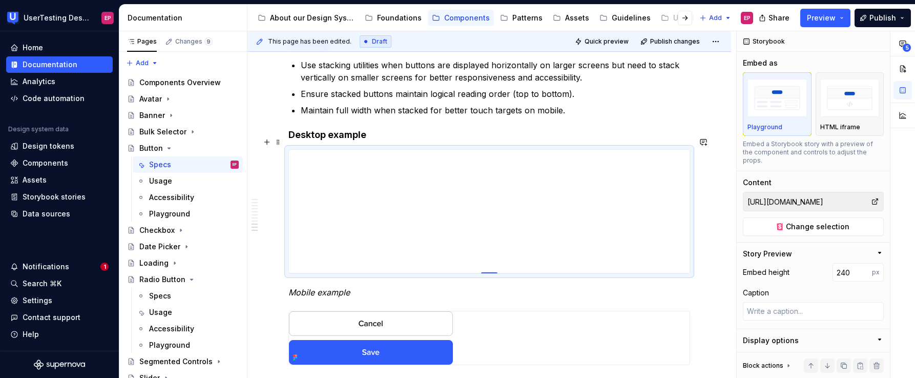
type textarea "*"
type input "226"
type textarea "*"
type input "216"
type textarea "*"
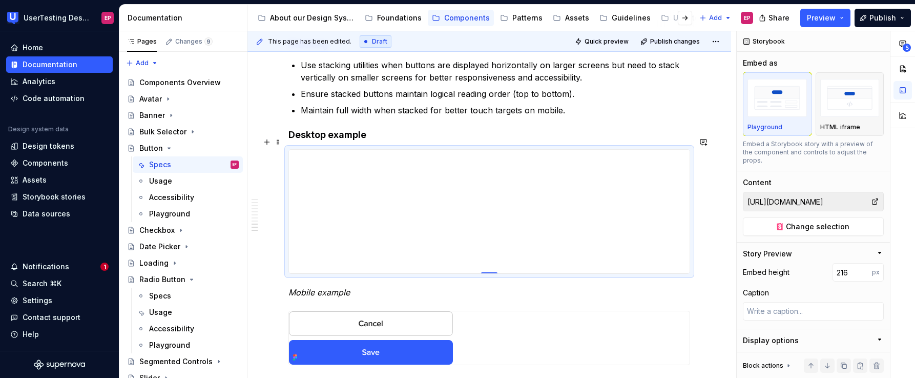
type input "210"
type textarea "*"
type input "204"
type textarea "*"
type input "202"
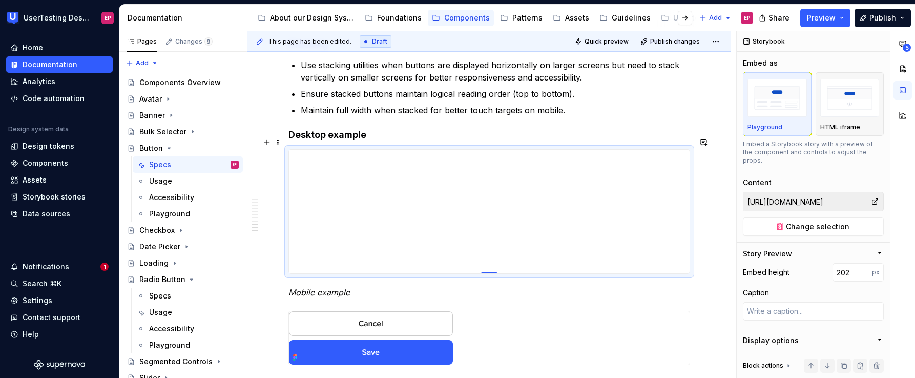
type textarea "*"
type input "196"
type textarea "*"
type input "190"
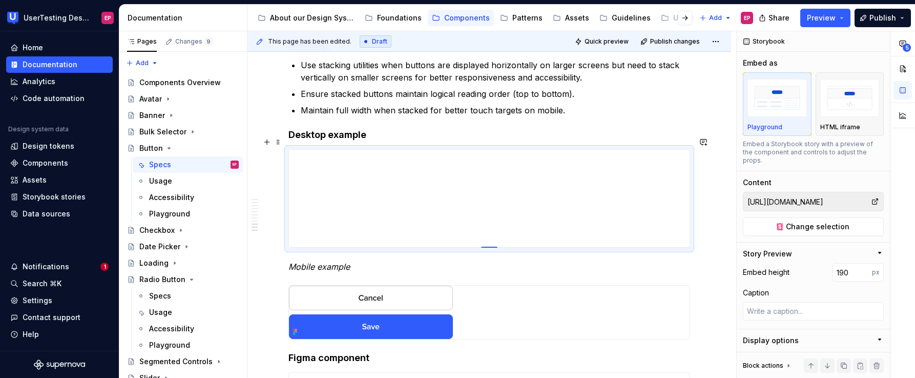
type textarea "*"
type input "182"
type textarea "*"
type input "171"
type textarea "*"
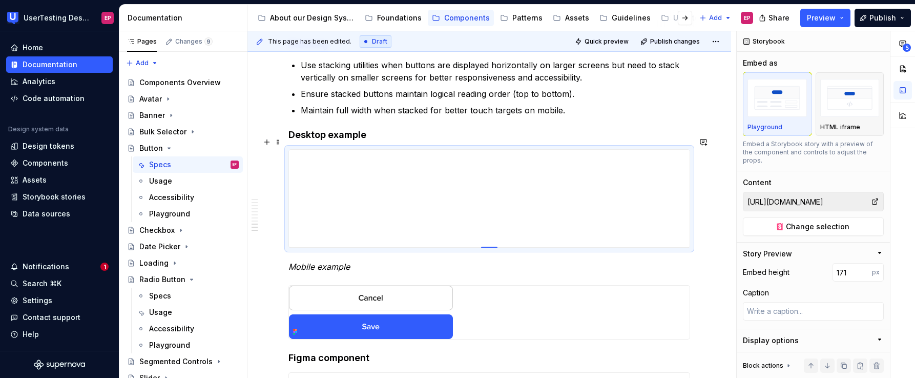
type input "165"
type textarea "*"
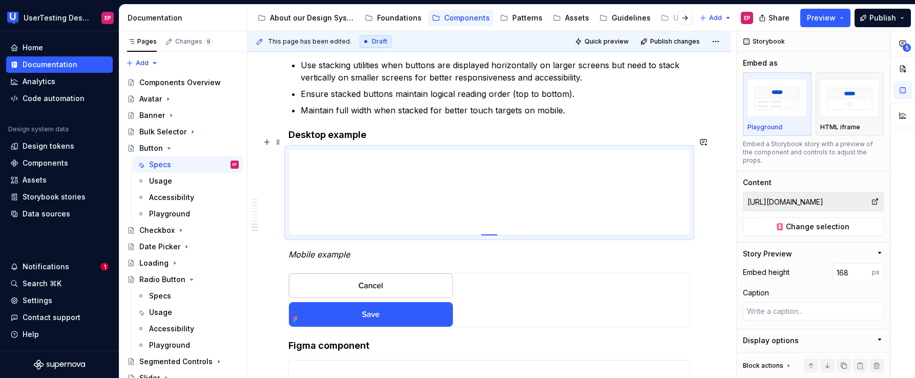
drag, startPoint x: 487, startPoint y: 341, endPoint x: 484, endPoint y: 223, distance: 117.9
click at [484, 234] on div at bounding box center [489, 235] width 16 height 2
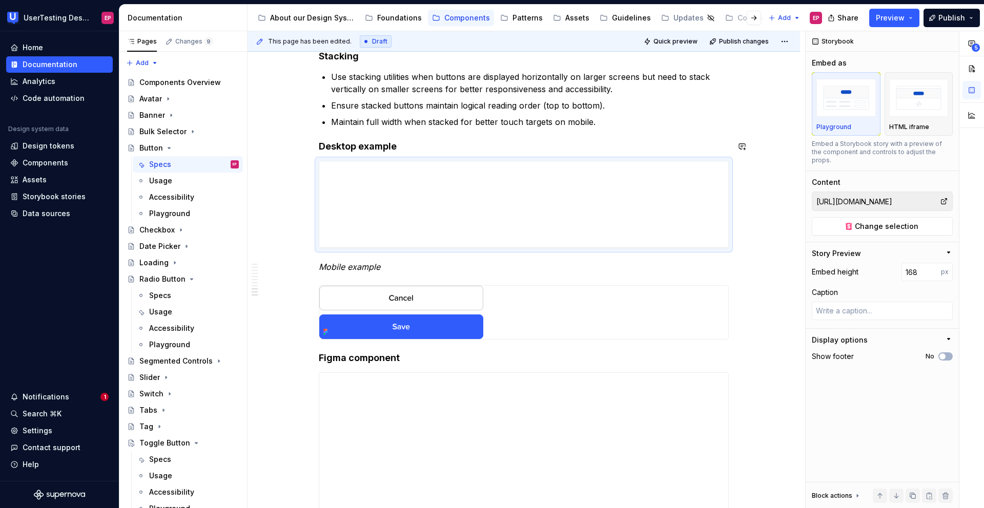
scroll to position [1570, 0]
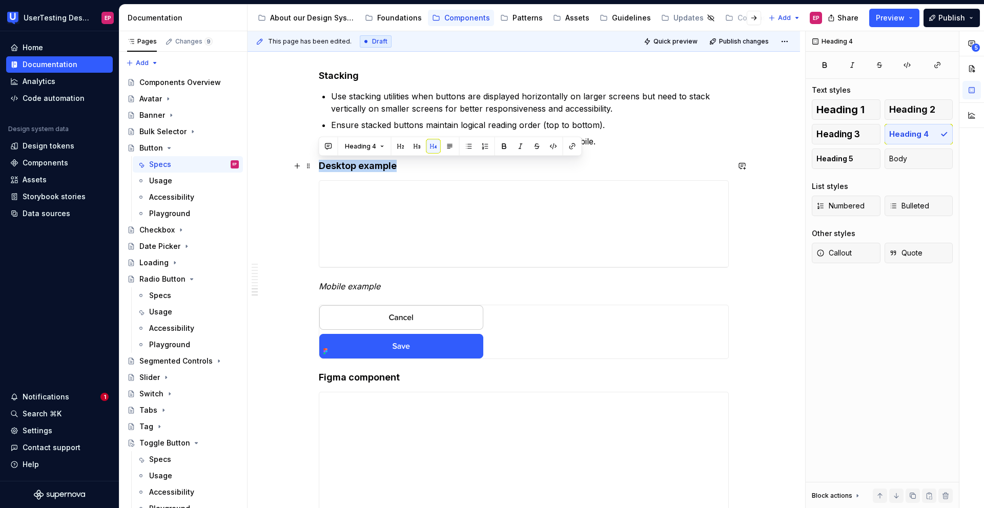
drag, startPoint x: 414, startPoint y: 167, endPoint x: 317, endPoint y: 168, distance: 96.9
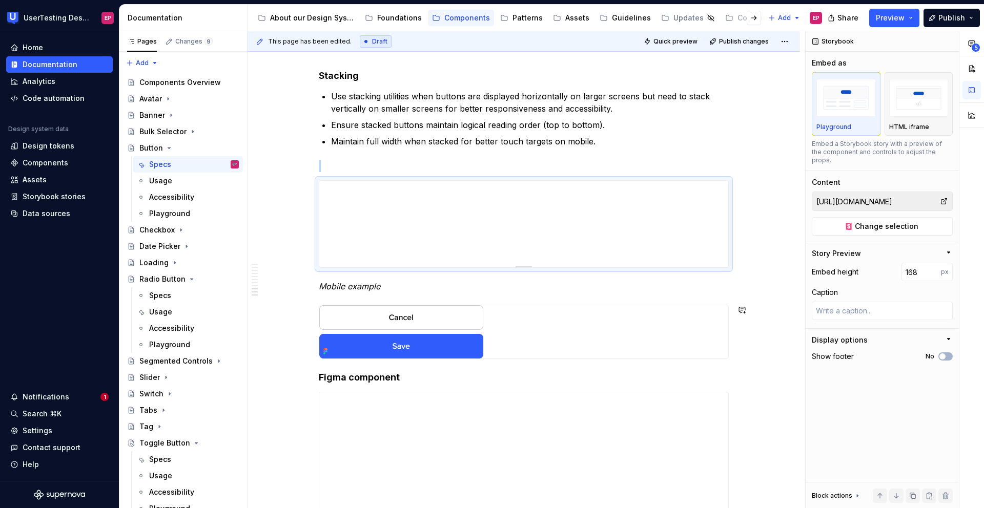
click at [513, 292] on p "Mobile example" at bounding box center [524, 286] width 410 height 12
drag, startPoint x: 310, startPoint y: 252, endPoint x: 418, endPoint y: 252, distance: 107.6
click at [418, 252] on div "This page has been edited. Draft Quick preview Publish changes Button Buttons a…" at bounding box center [527, 270] width 558 height 478
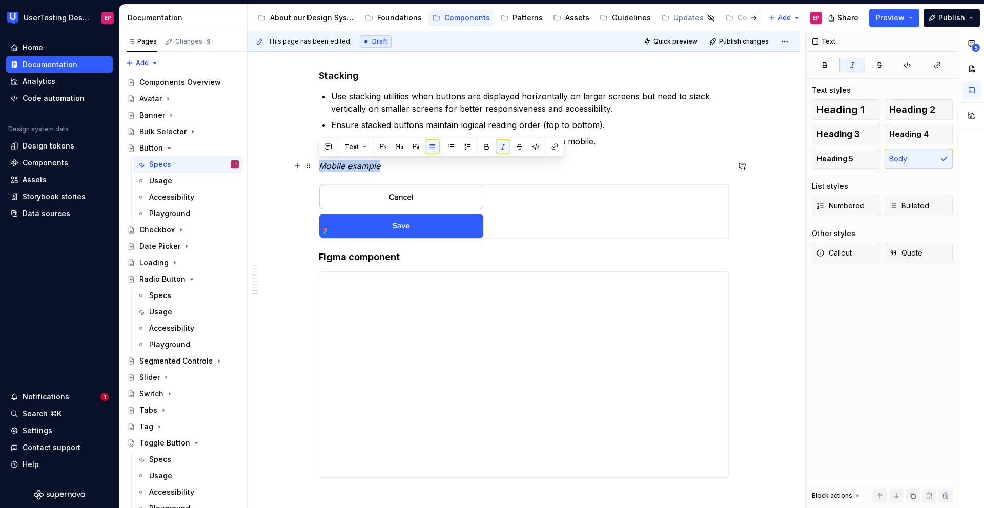
drag, startPoint x: 391, startPoint y: 171, endPoint x: 321, endPoint y: 166, distance: 69.4
click at [321, 166] on p "Mobile example" at bounding box center [524, 166] width 410 height 12
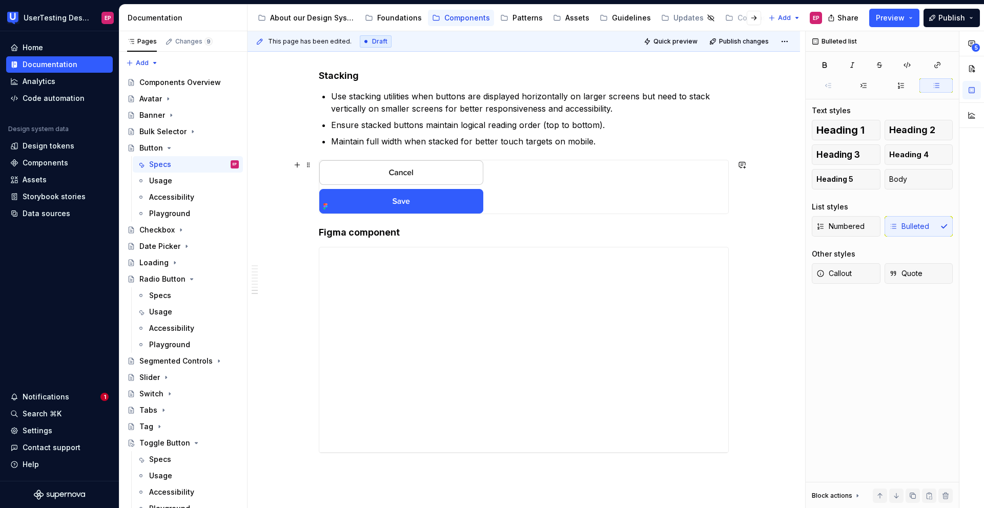
click at [467, 183] on img at bounding box center [401, 186] width 164 height 53
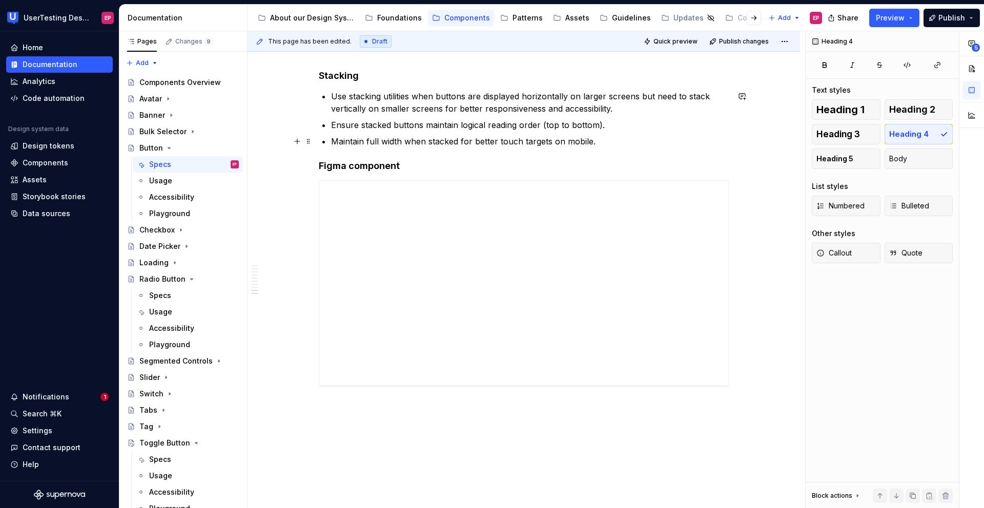
click at [604, 137] on p "Maintain full width when stacked for better touch targets on mobile." at bounding box center [530, 141] width 398 height 12
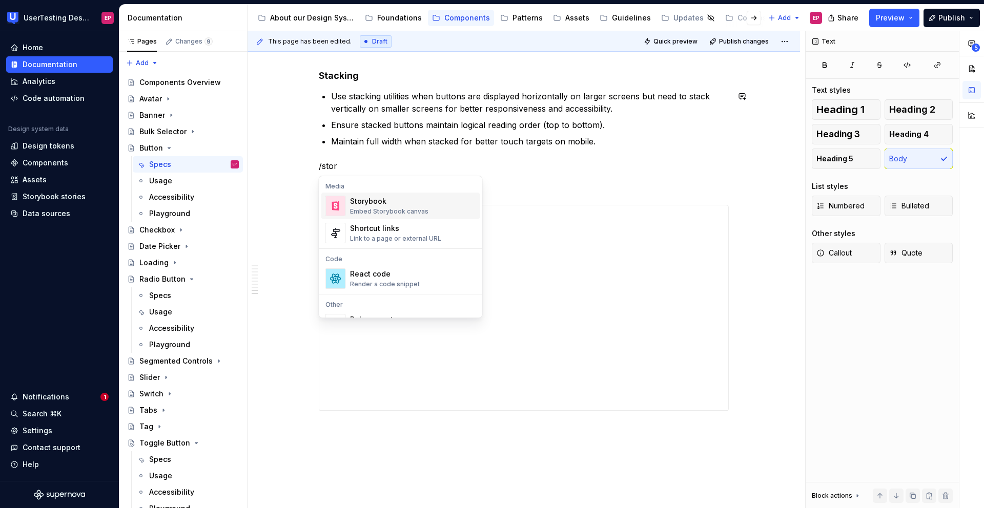
click at [451, 195] on span "Storybook Embed Storybook canvas" at bounding box center [400, 206] width 159 height 27
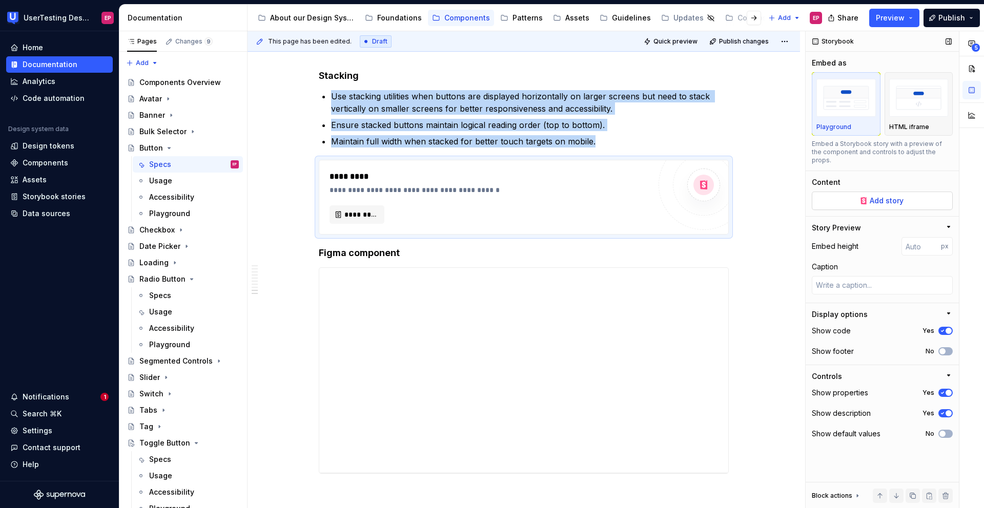
click at [862, 192] on button "Add story" at bounding box center [882, 201] width 141 height 18
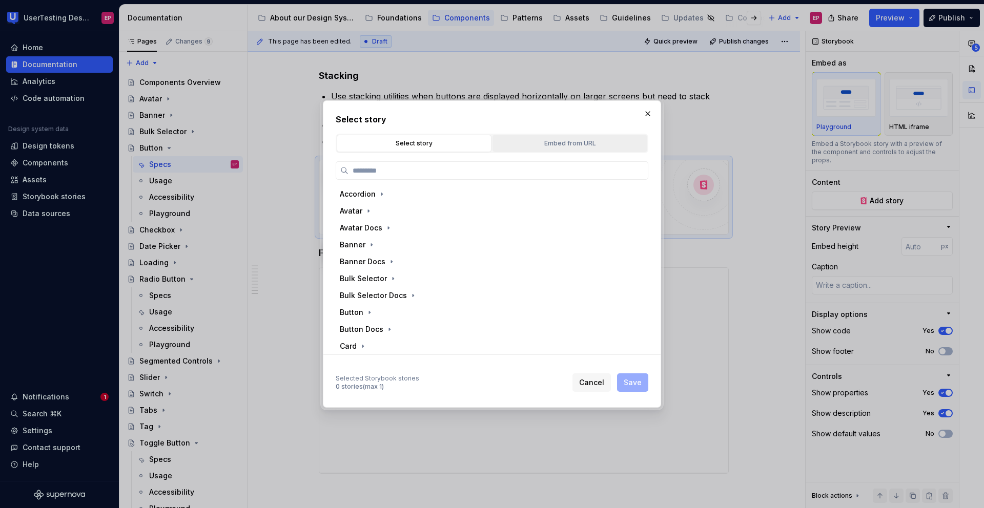
click at [536, 151] on button "Embed from URL" at bounding box center [570, 143] width 155 height 17
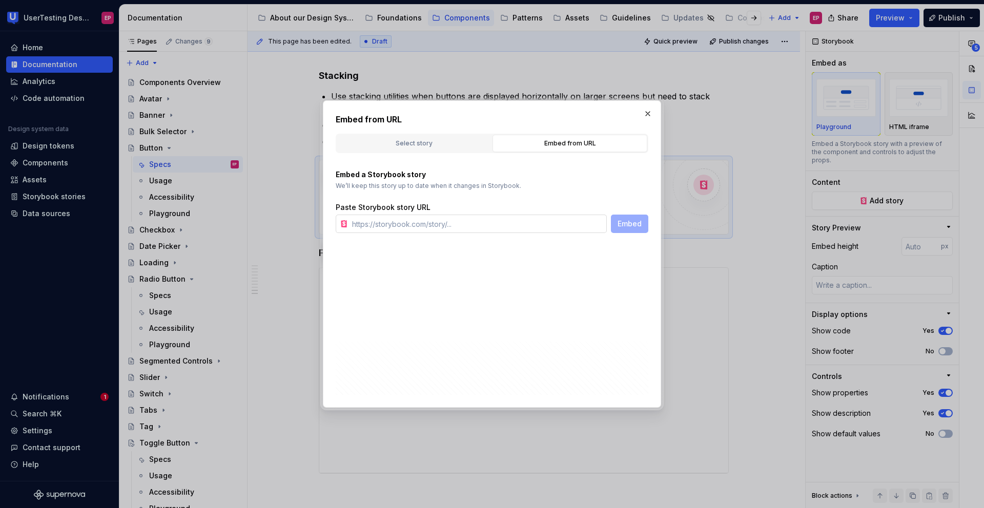
click at [544, 216] on input "text" at bounding box center [477, 224] width 259 height 18
paste input "[URL][DOMAIN_NAME]"
click at [617, 223] on button "Embed" at bounding box center [629, 224] width 37 height 18
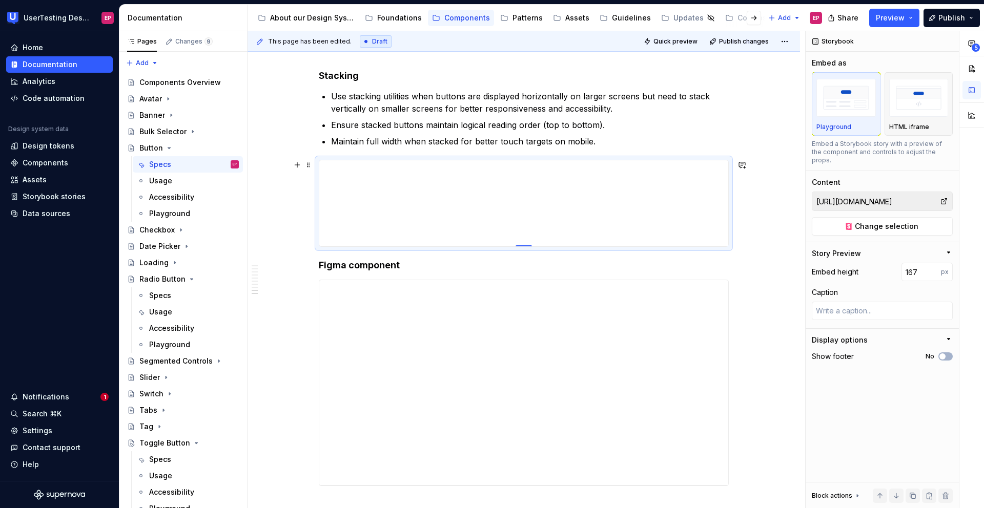
drag, startPoint x: 525, startPoint y: 365, endPoint x: 520, endPoint y: 246, distance: 119.0
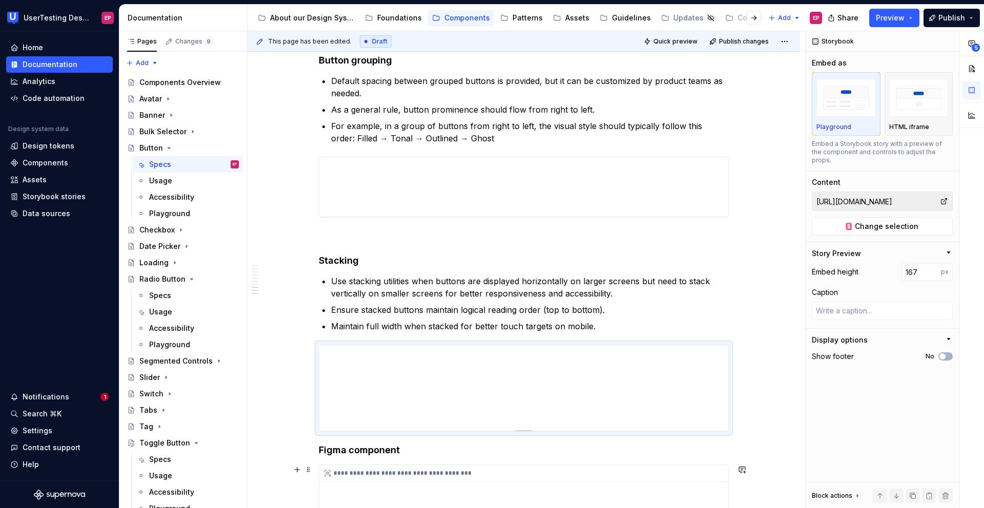
scroll to position [1357, 0]
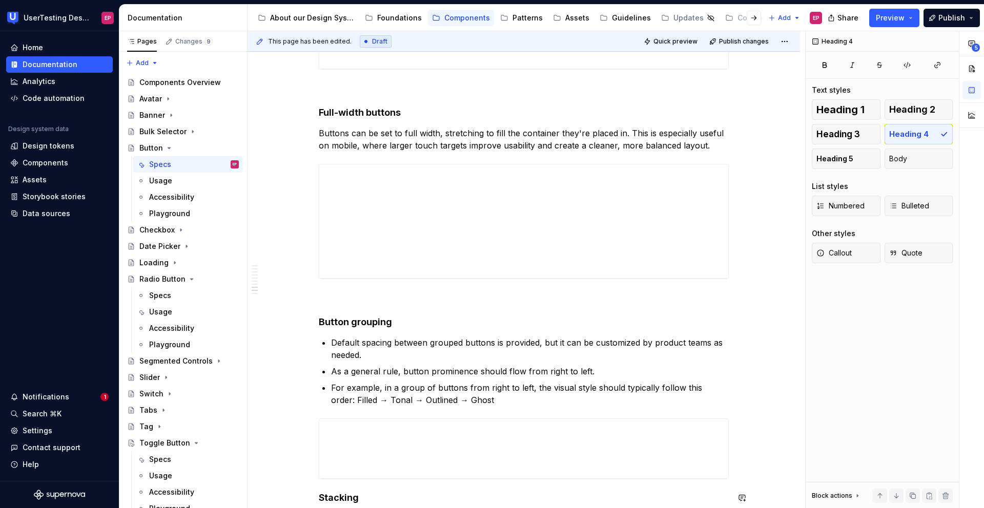
scroll to position [1119, 0]
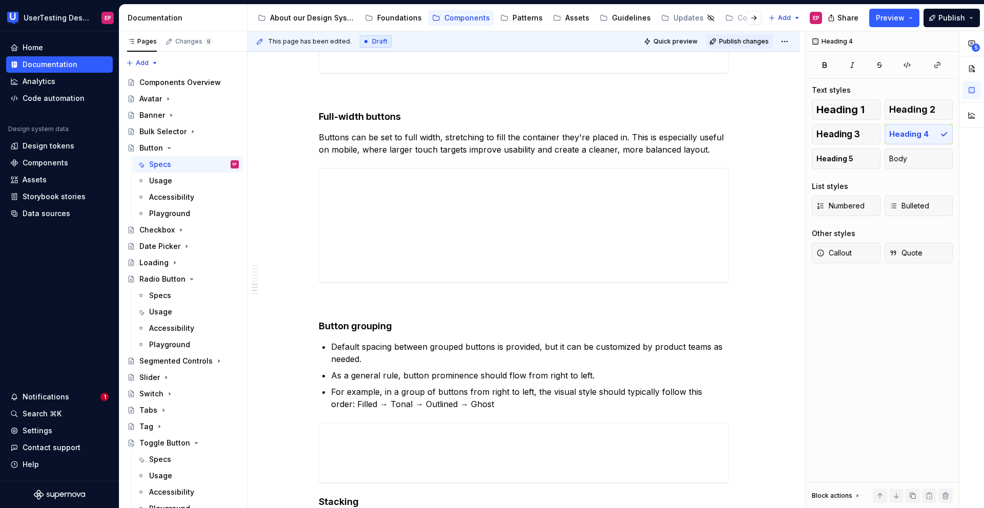
click at [749, 35] on button "Publish changes" at bounding box center [739, 41] width 67 height 14
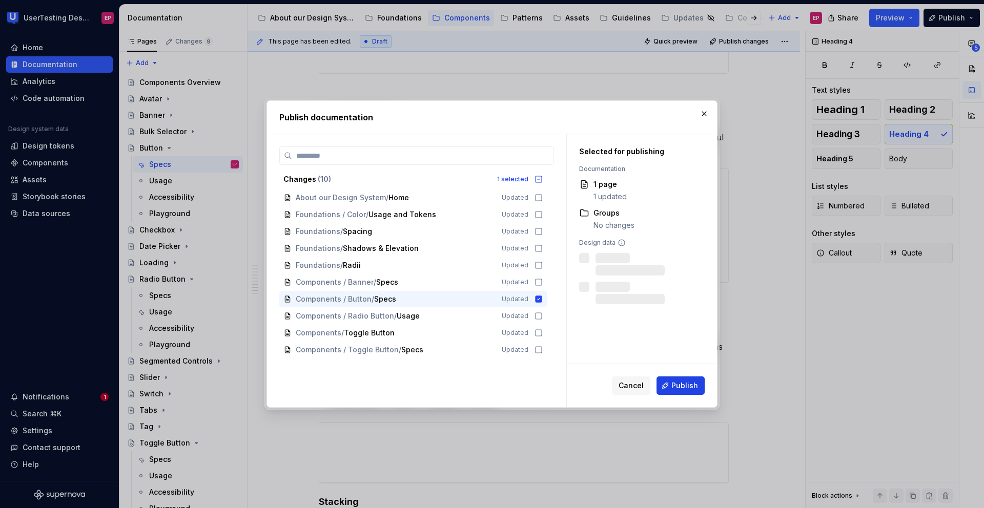
click at [671, 377] on button "Publish" at bounding box center [681, 386] width 48 height 18
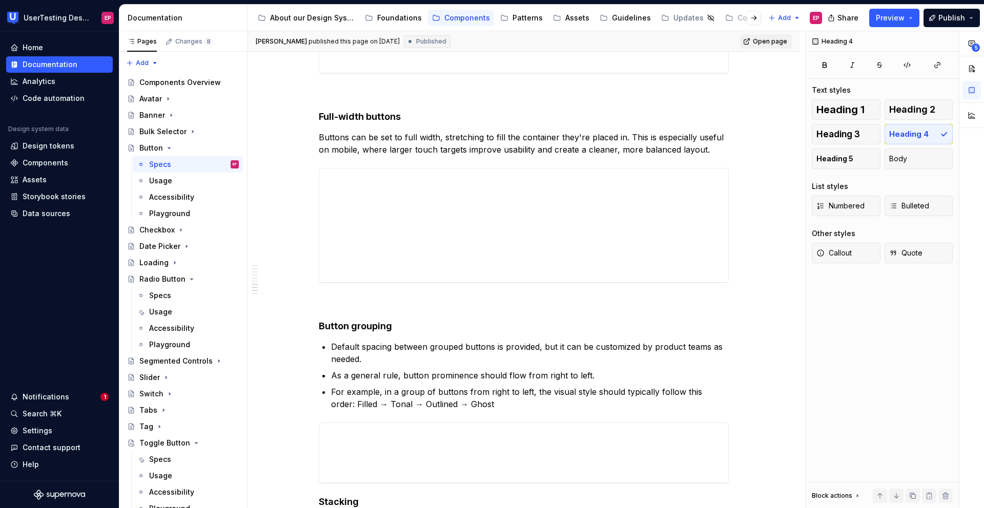
click at [755, 44] on span "Open page" at bounding box center [770, 41] width 34 height 8
click at [151, 114] on div "Banner" at bounding box center [152, 115] width 26 height 10
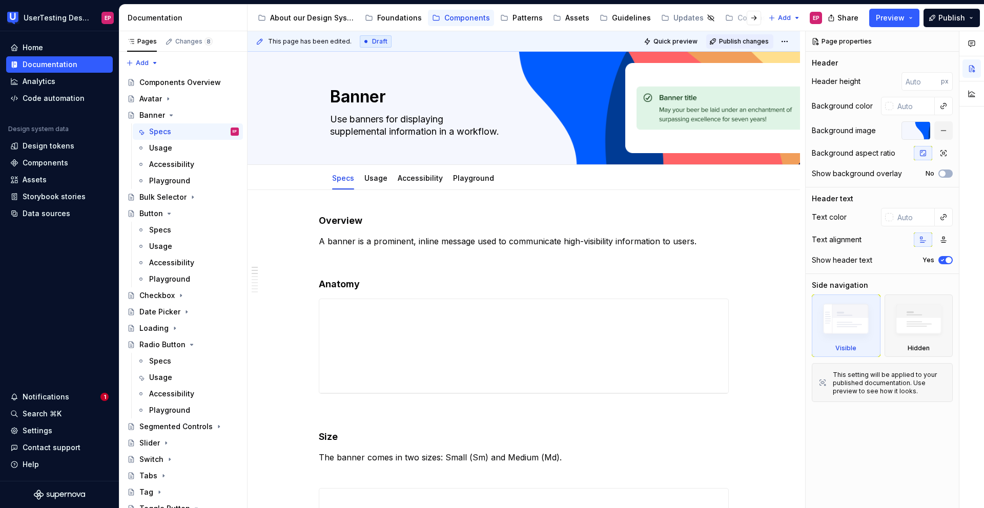
click at [734, 36] on button "Publish changes" at bounding box center [739, 41] width 67 height 14
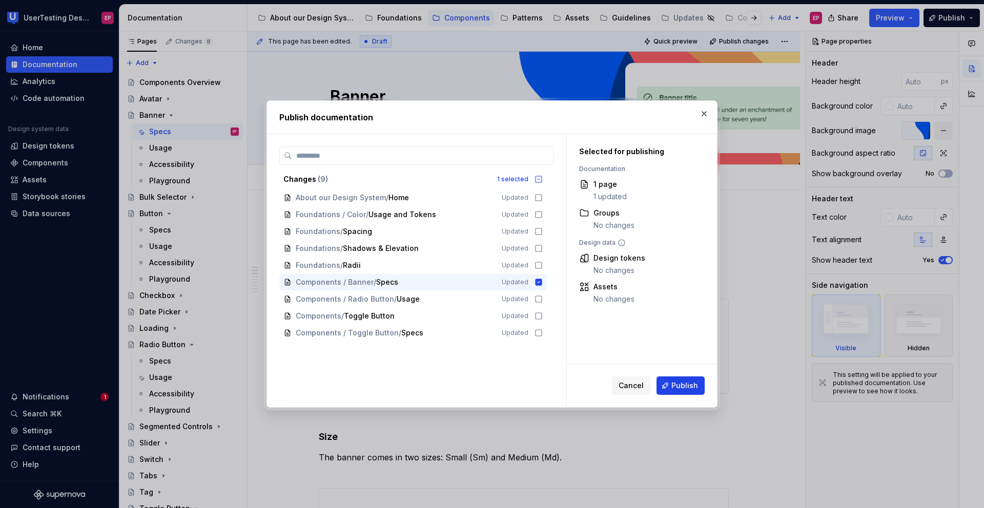
click at [682, 377] on span "Publish" at bounding box center [684, 386] width 27 height 10
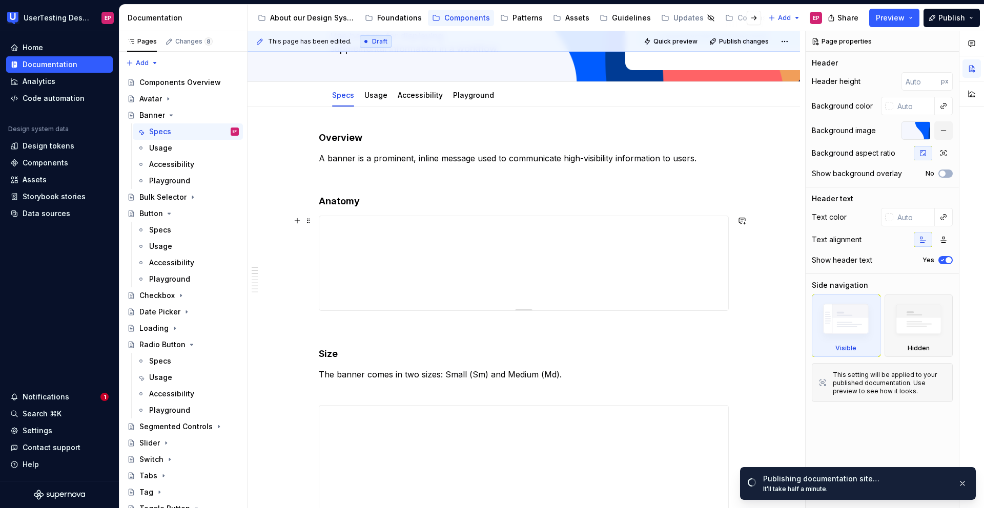
scroll to position [100, 0]
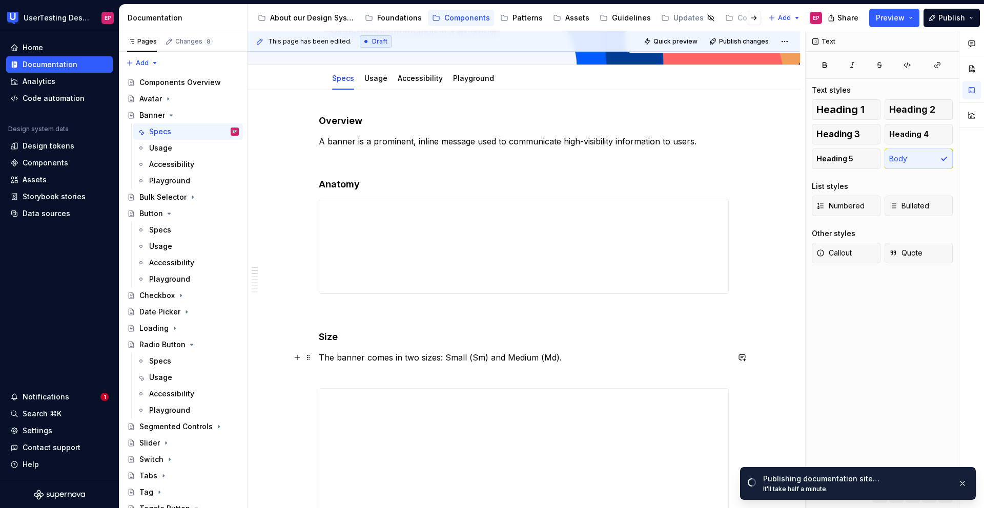
click at [374, 371] on p "The banner comes in two sizes: Small (Sm) and Medium (Md)." at bounding box center [524, 364] width 410 height 25
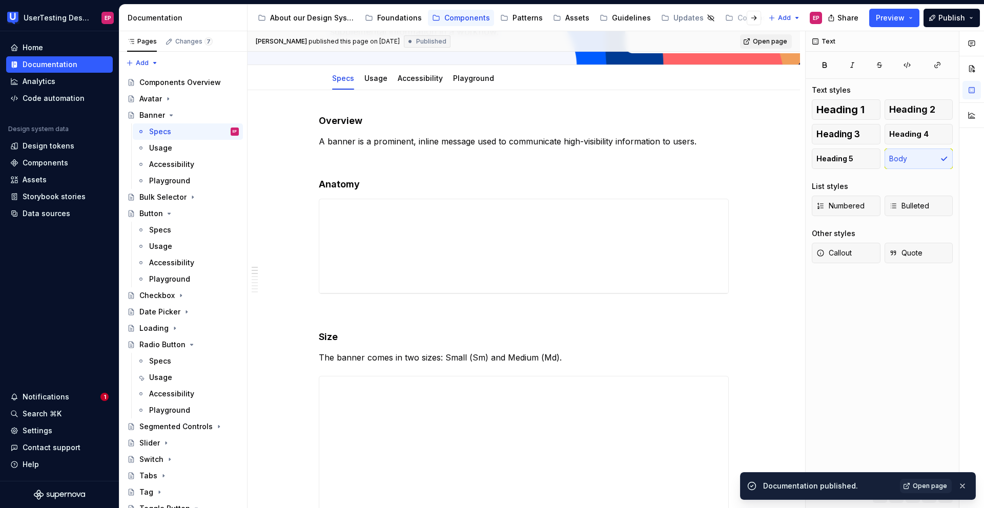
click at [765, 43] on span "Open page" at bounding box center [770, 41] width 34 height 8
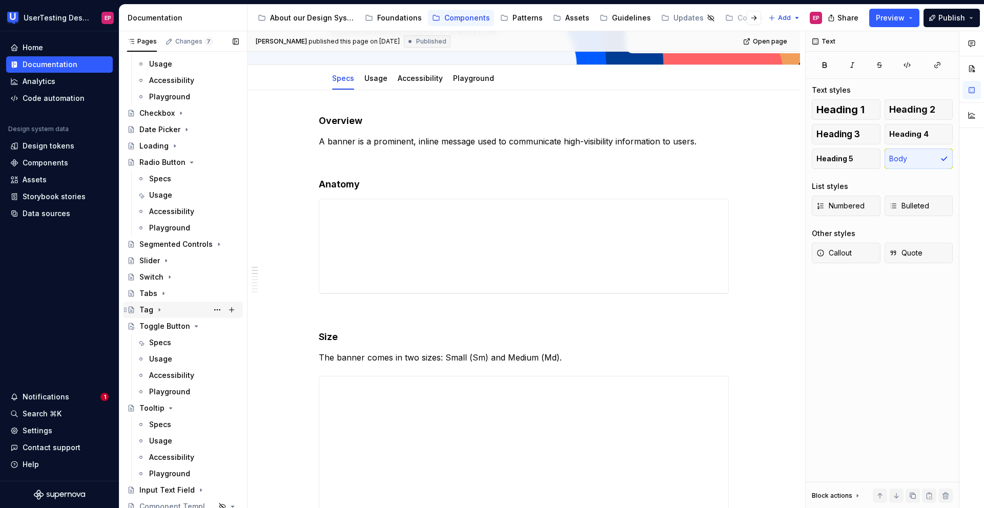
scroll to position [188, 0]
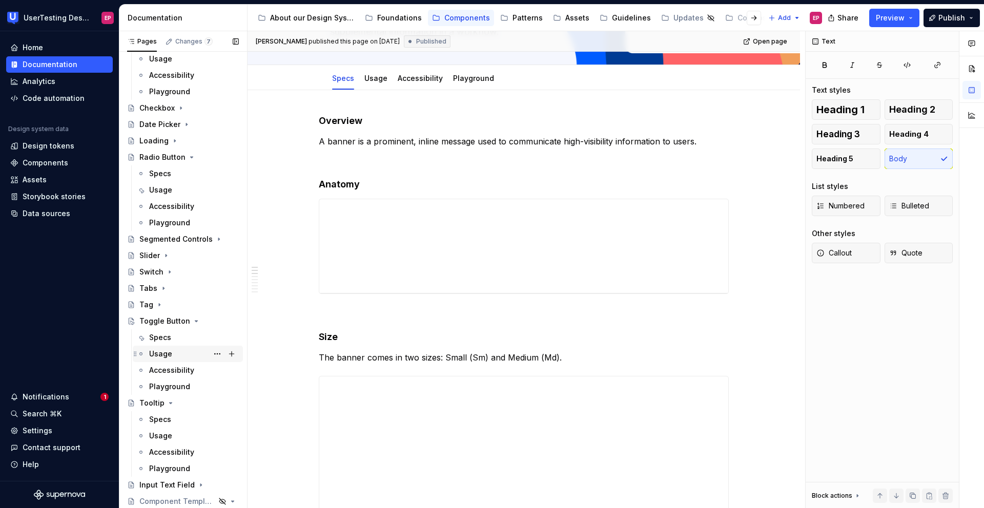
click at [161, 350] on div "Usage" at bounding box center [160, 354] width 23 height 10
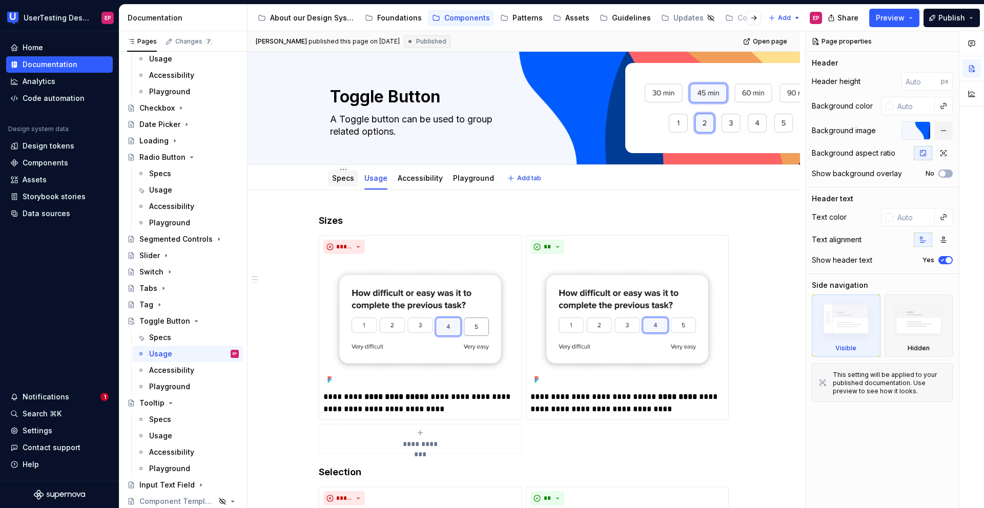
click at [344, 181] on link "Specs" at bounding box center [343, 178] width 22 height 9
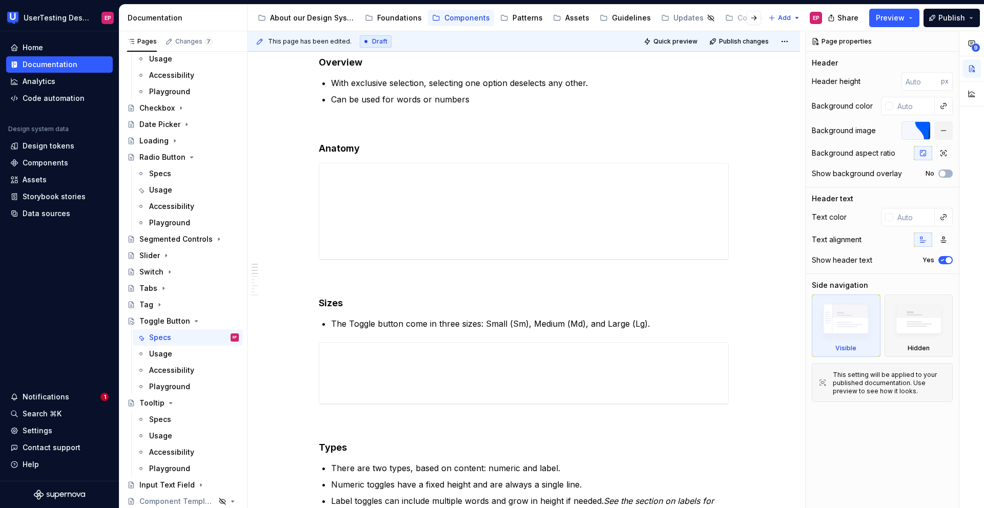
scroll to position [167, 0]
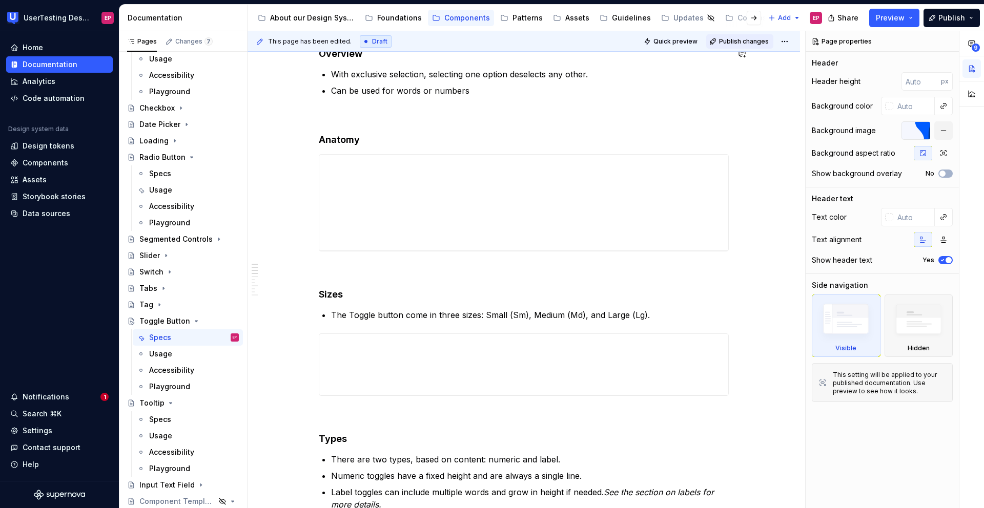
click at [724, 47] on button "Publish changes" at bounding box center [739, 41] width 67 height 14
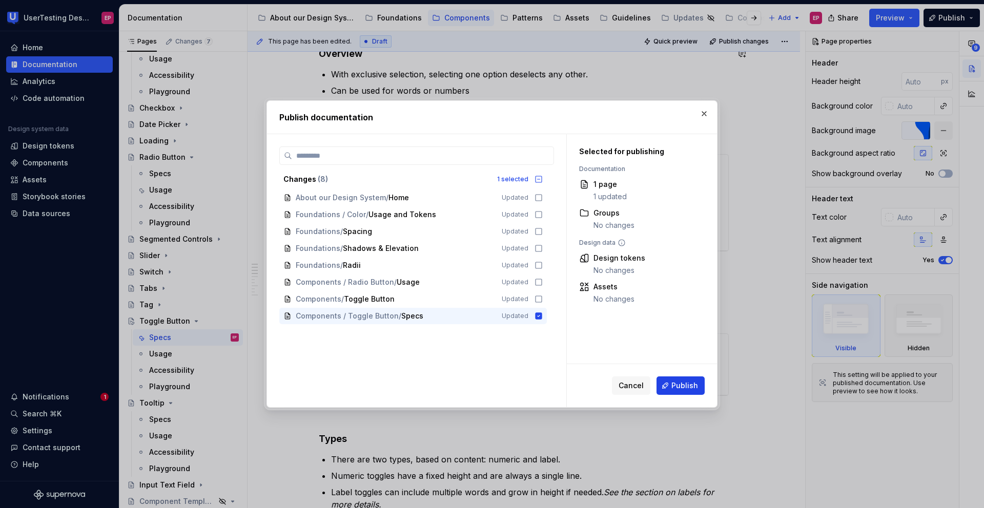
click at [676, 377] on span "Publish" at bounding box center [684, 386] width 27 height 10
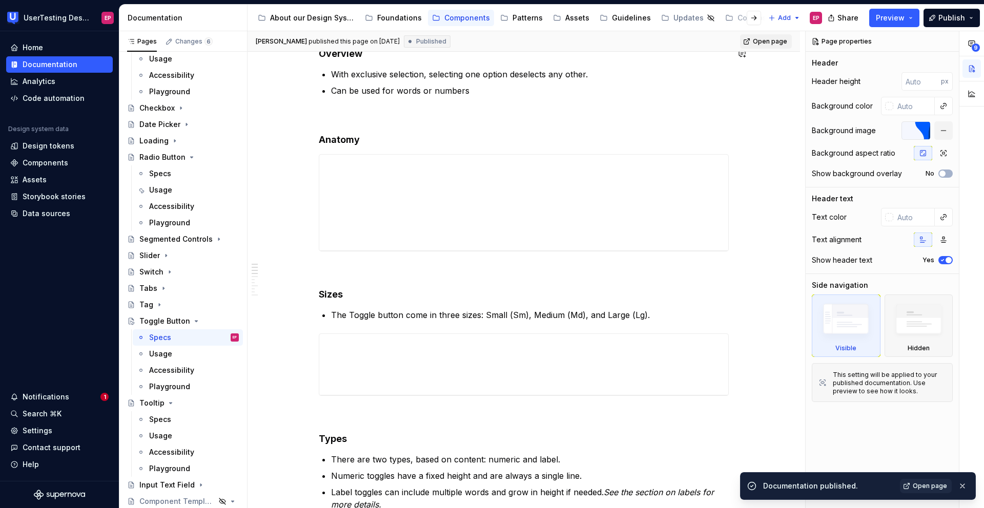
click at [760, 42] on span "Open page" at bounding box center [770, 41] width 34 height 8
